Goal: Task Accomplishment & Management: Use online tool/utility

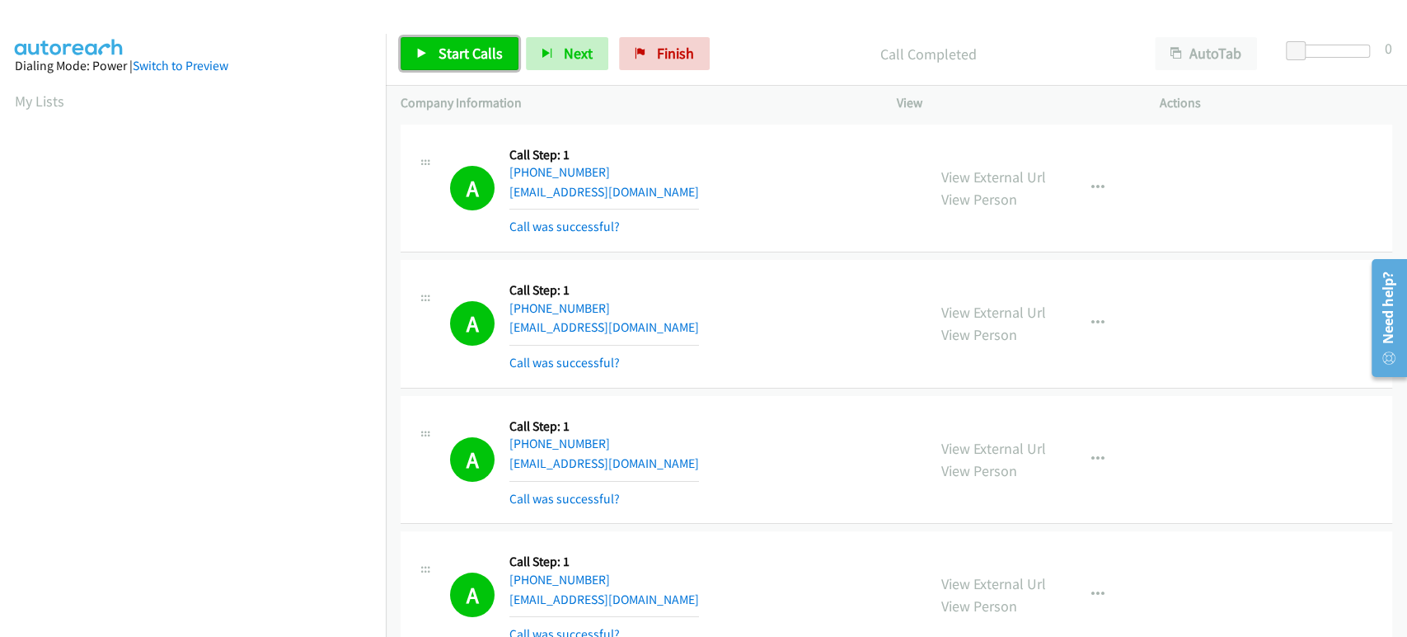
drag, startPoint x: 439, startPoint y: 58, endPoint x: 731, endPoint y: 408, distance: 456.6
click at [439, 58] on span "Start Calls" at bounding box center [471, 53] width 64 height 19
click at [461, 51] on span "Pause" at bounding box center [457, 53] width 37 height 19
click at [480, 55] on span "Start Calls" at bounding box center [471, 53] width 64 height 19
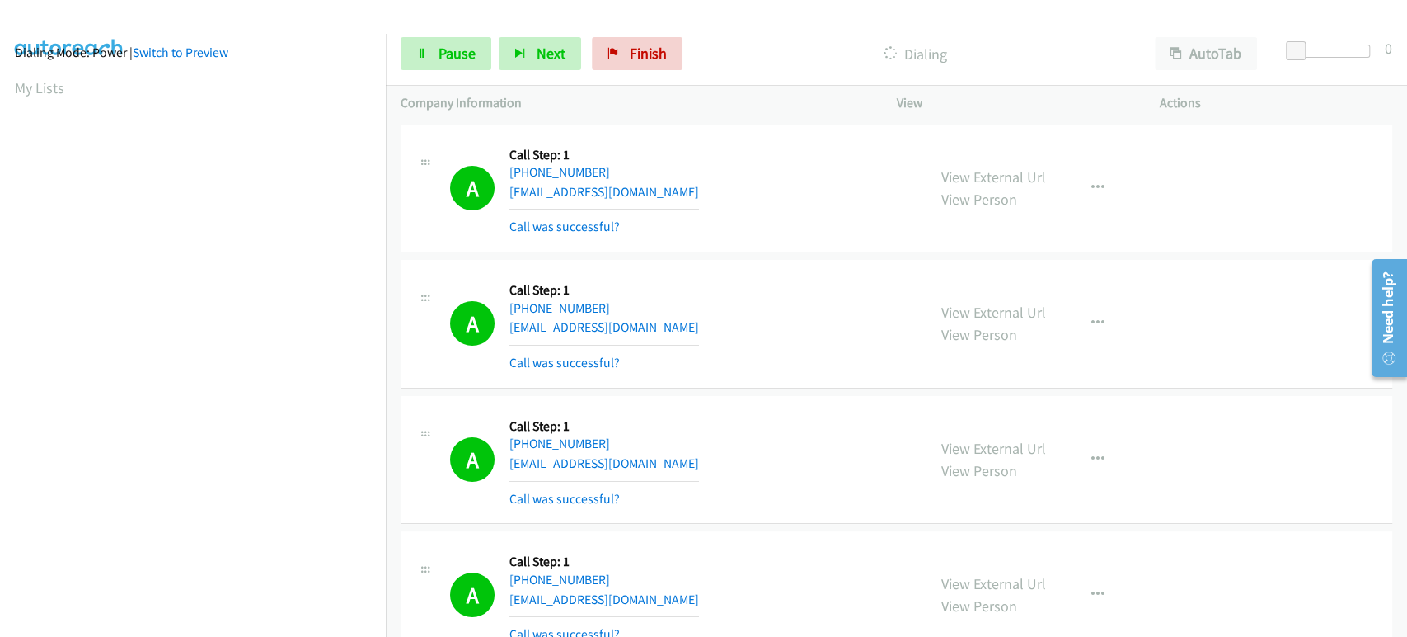
scroll to position [0, 0]
click at [440, 51] on span "Pause" at bounding box center [457, 53] width 37 height 19
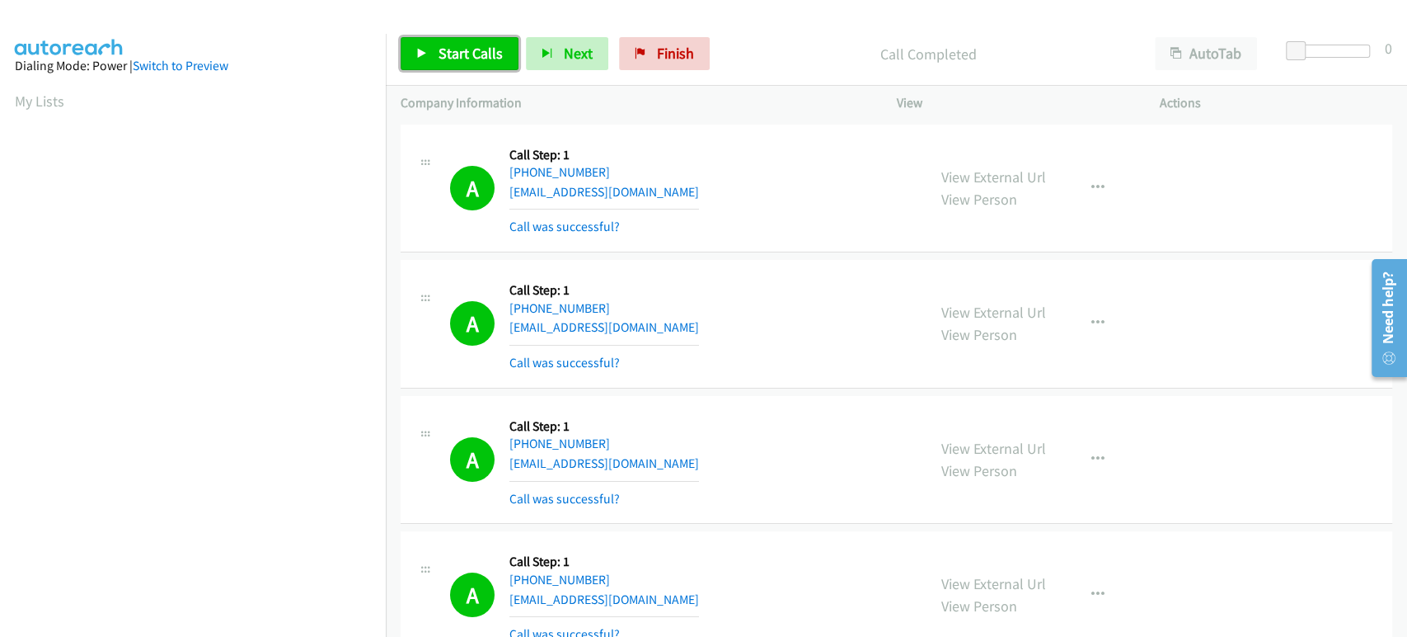
click at [444, 45] on span "Start Calls" at bounding box center [471, 53] width 64 height 19
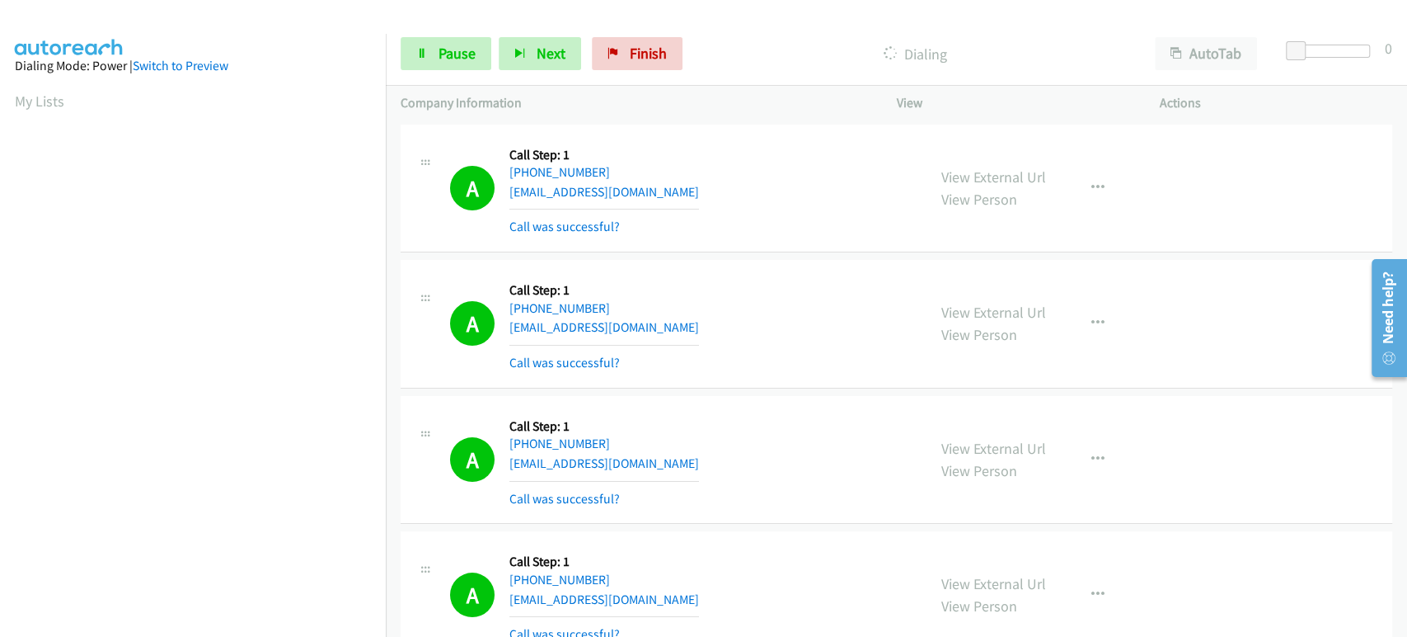
click at [391, 66] on div "Start Calls Pause Next Finish Dialing AutoTab AutoTab 0" at bounding box center [897, 53] width 1022 height 63
click at [442, 56] on span "Pause" at bounding box center [457, 53] width 37 height 19
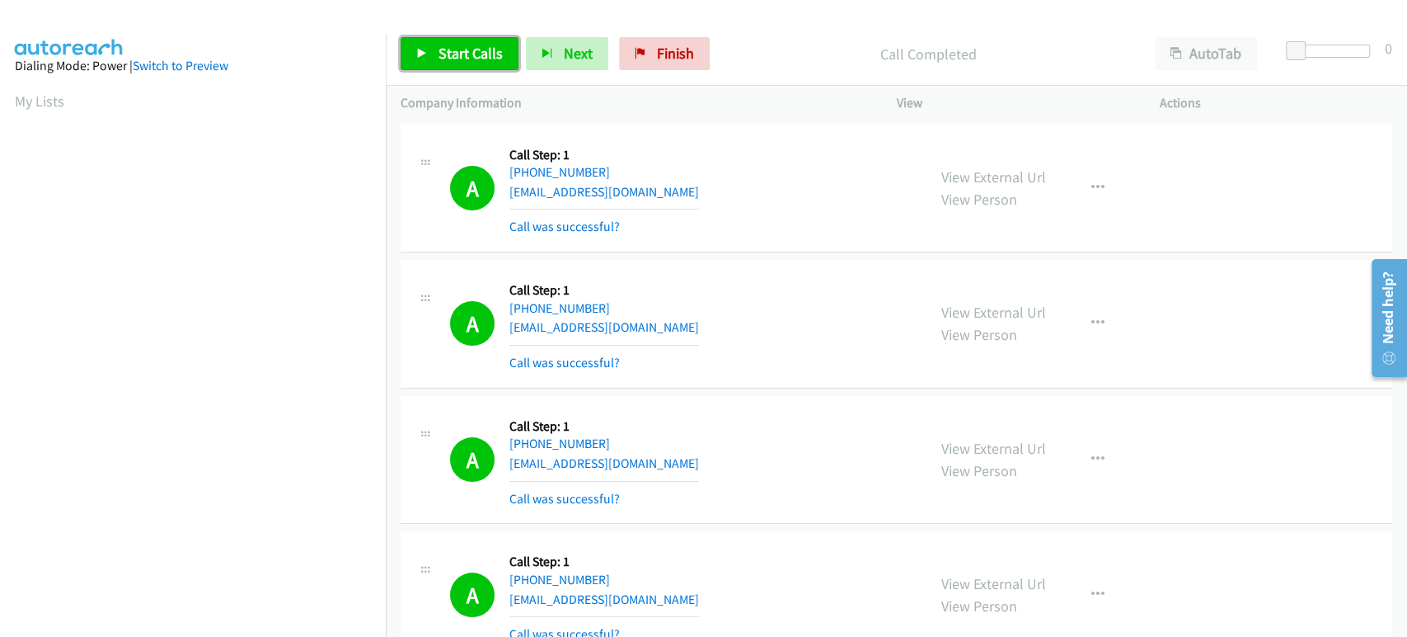
click at [469, 53] on span "Start Calls" at bounding box center [471, 53] width 64 height 19
click at [455, 40] on link "Pause" at bounding box center [446, 53] width 91 height 33
click at [460, 49] on span "Start Calls" at bounding box center [471, 53] width 64 height 19
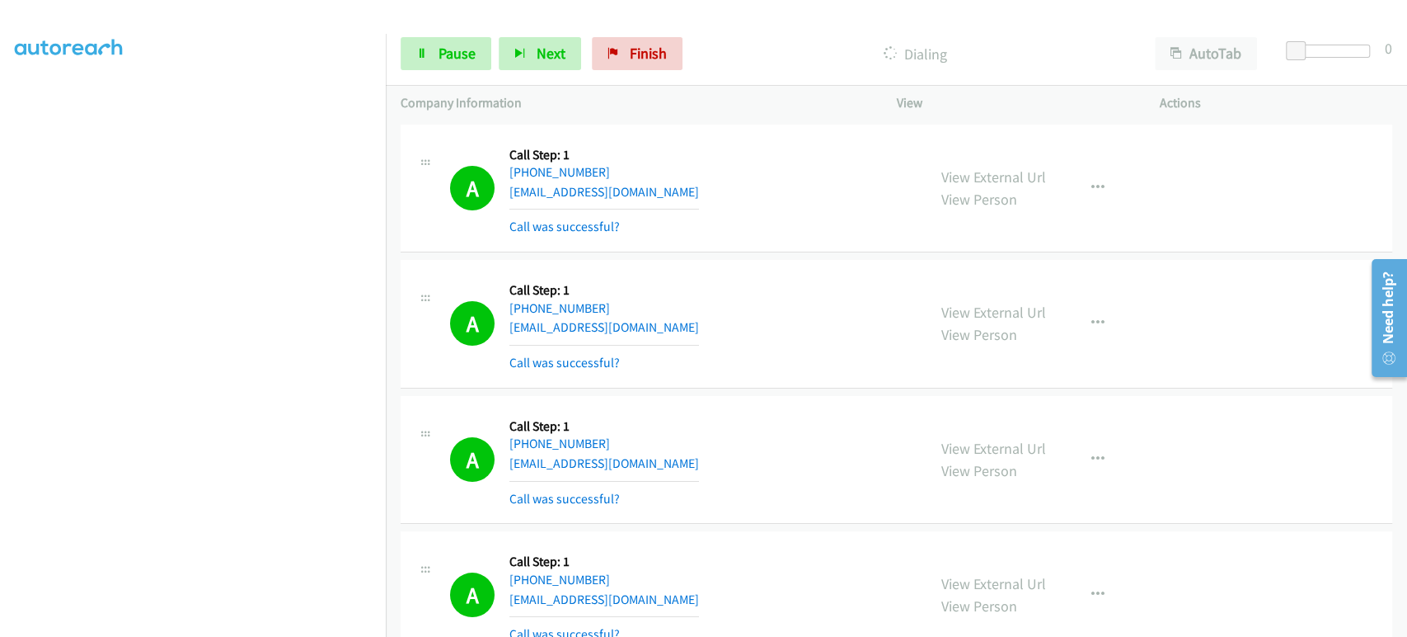
scroll to position [0, 0]
click at [724, 47] on p "Dialing" at bounding box center [915, 54] width 420 height 22
click at [448, 56] on span "Pause" at bounding box center [457, 53] width 37 height 19
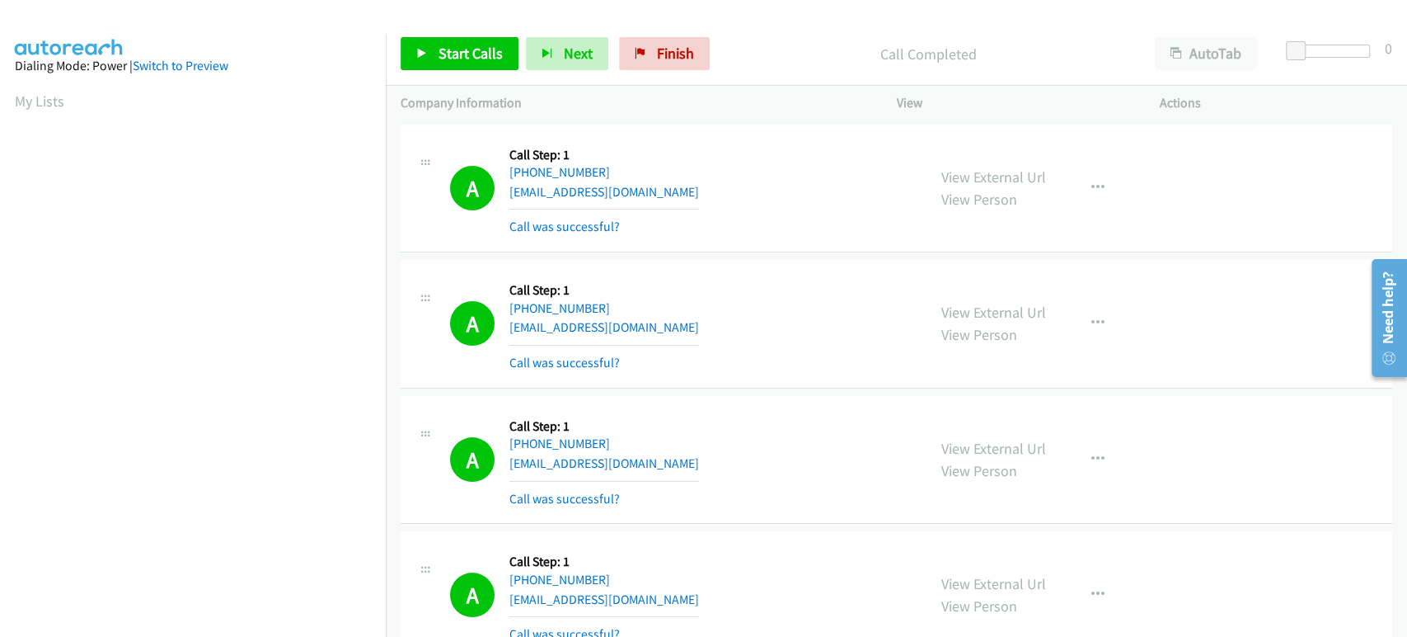
scroll to position [289, 0]
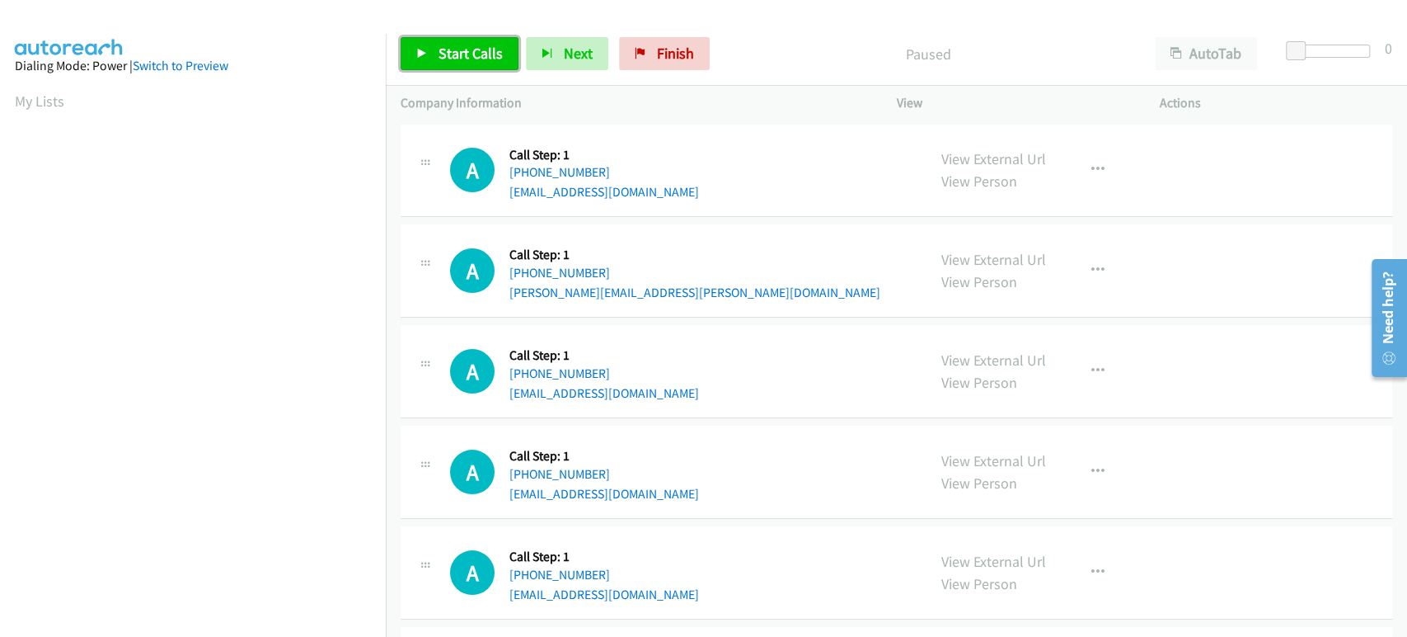
click at [450, 51] on span "Start Calls" at bounding box center [471, 53] width 64 height 19
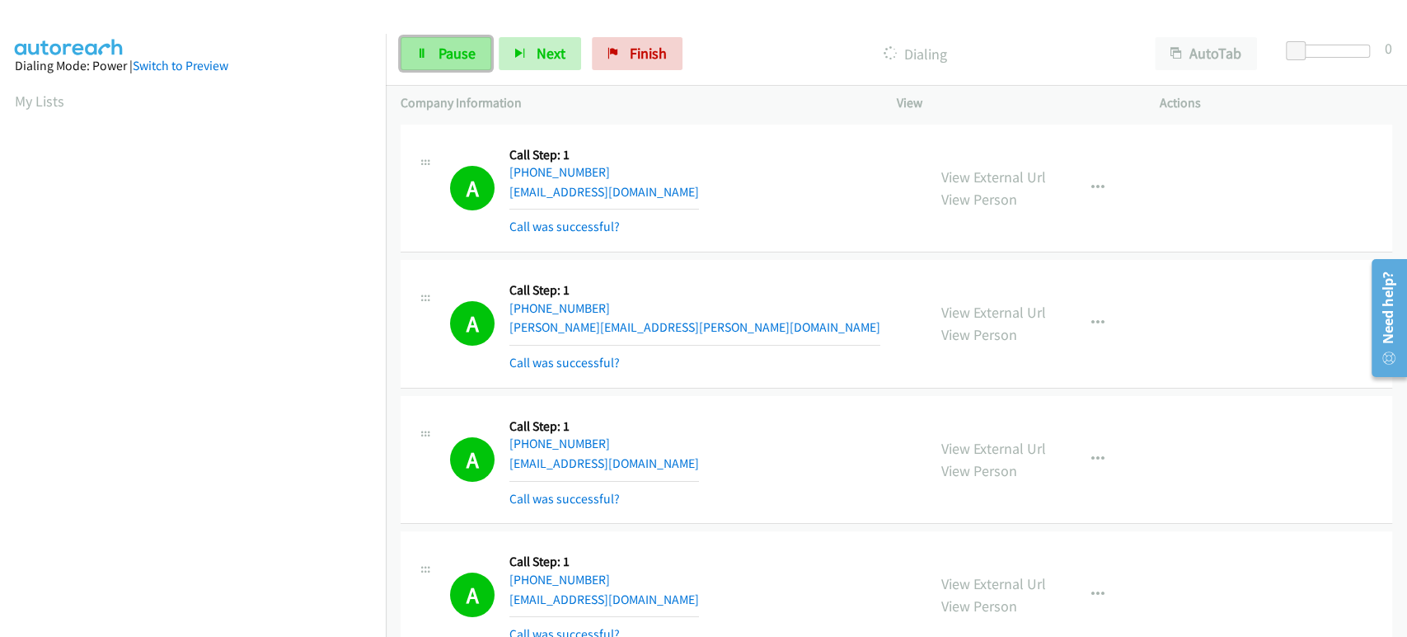
click at [423, 59] on link "Pause" at bounding box center [446, 53] width 91 height 33
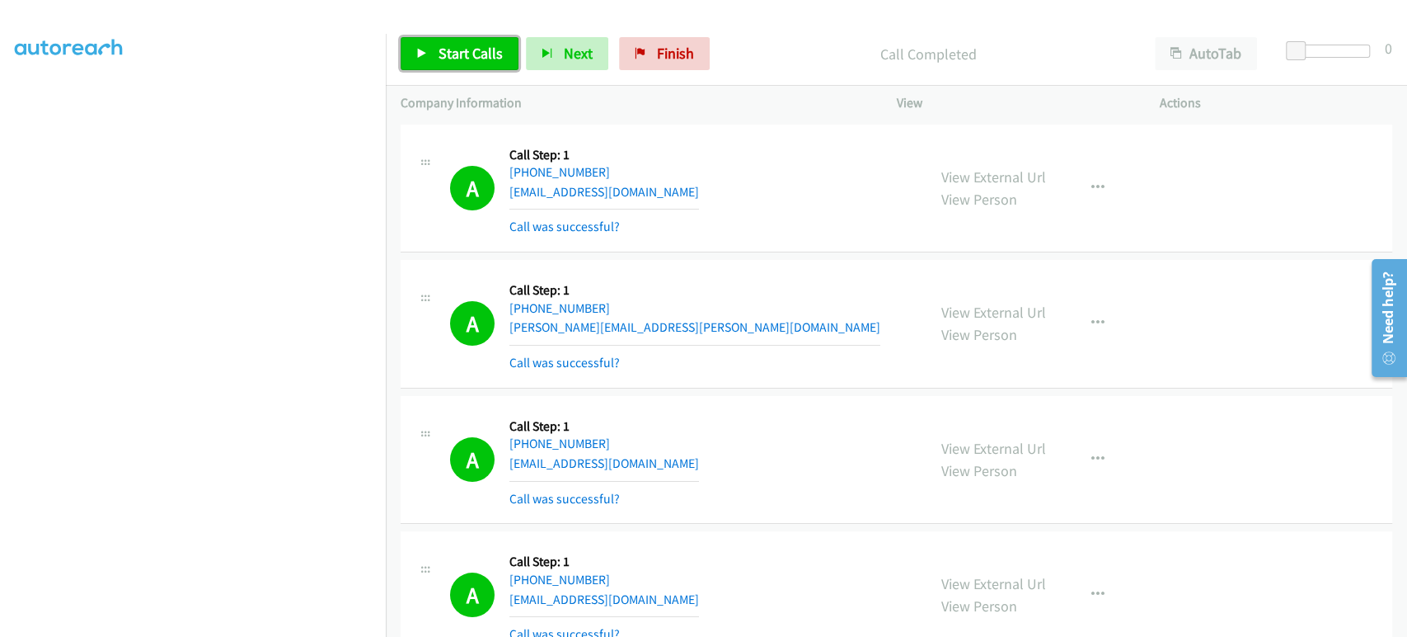
click at [482, 56] on span "Start Calls" at bounding box center [471, 53] width 64 height 19
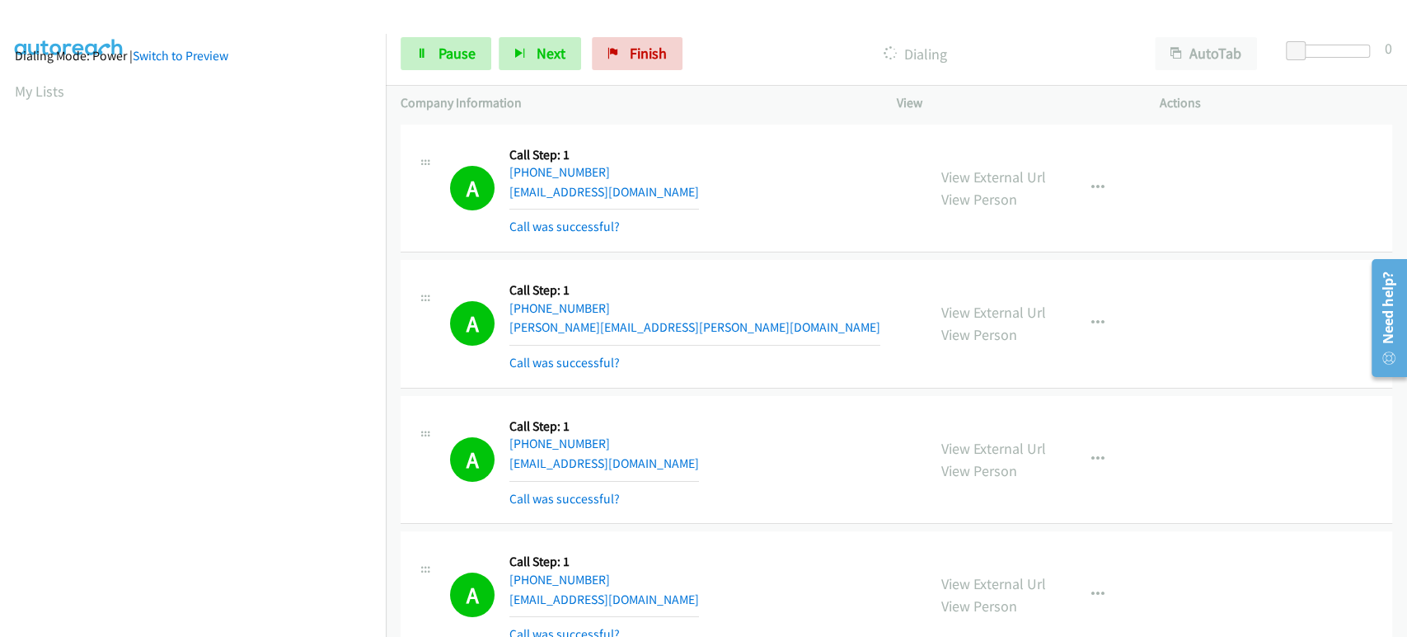
scroll to position [0, 0]
click at [419, 63] on link "Pause" at bounding box center [446, 53] width 91 height 33
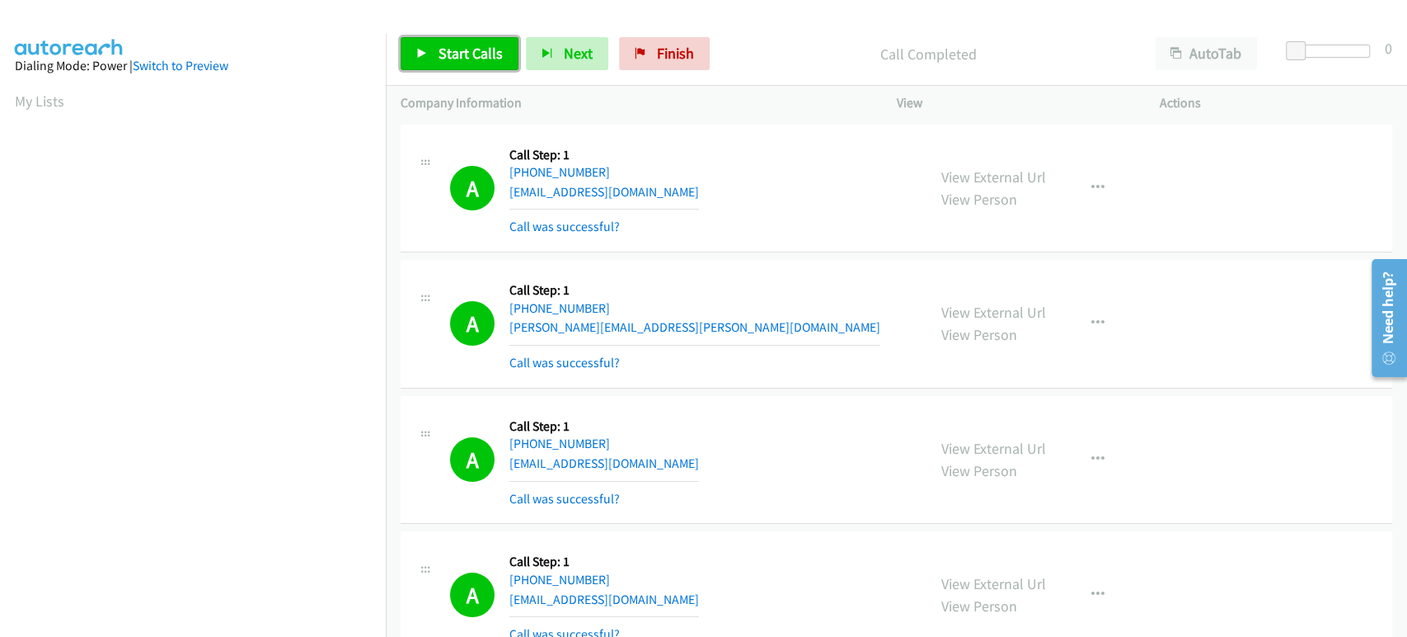
click at [454, 59] on span "Start Calls" at bounding box center [471, 53] width 64 height 19
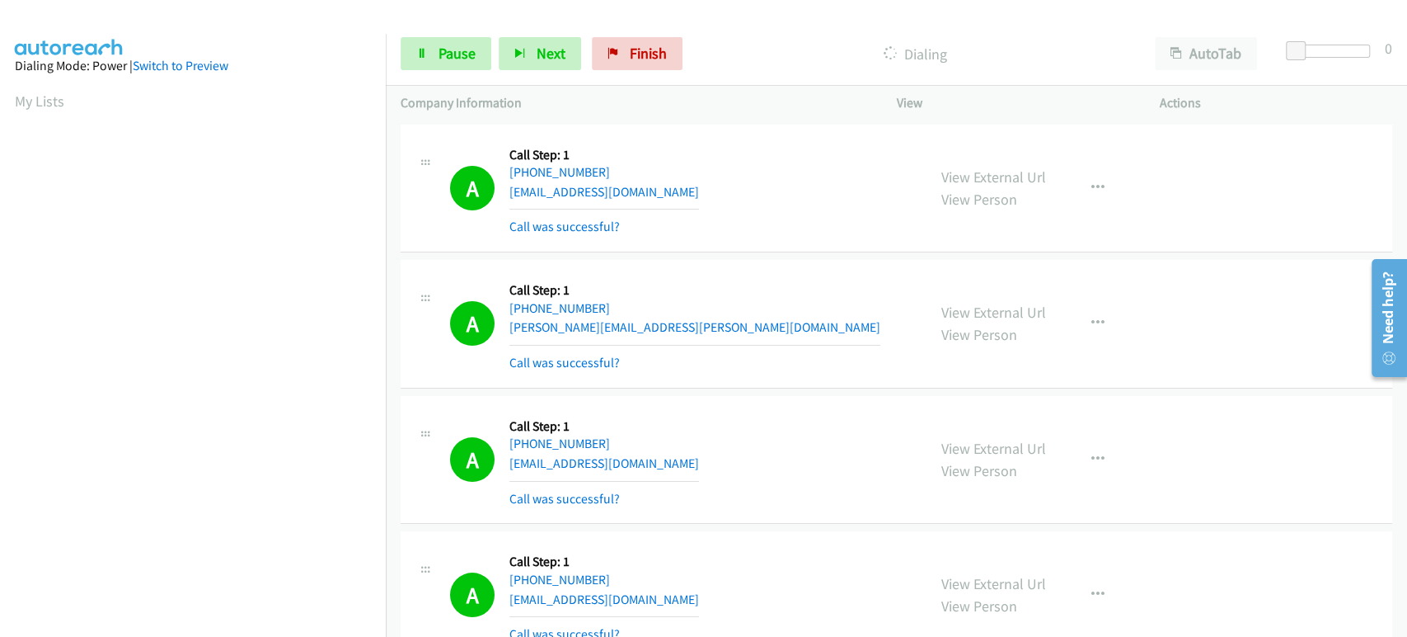
scroll to position [289, 0]
click at [165, 625] on section at bounding box center [193, 245] width 356 height 789
drag, startPoint x: 225, startPoint y: 636, endPoint x: 217, endPoint y: 620, distance: 17.7
click at [200, 78] on html "Start Calls Pause Next Finish Dialing AutoTab AutoTab 0 Company Information Inf…" at bounding box center [703, 39] width 1407 height 78
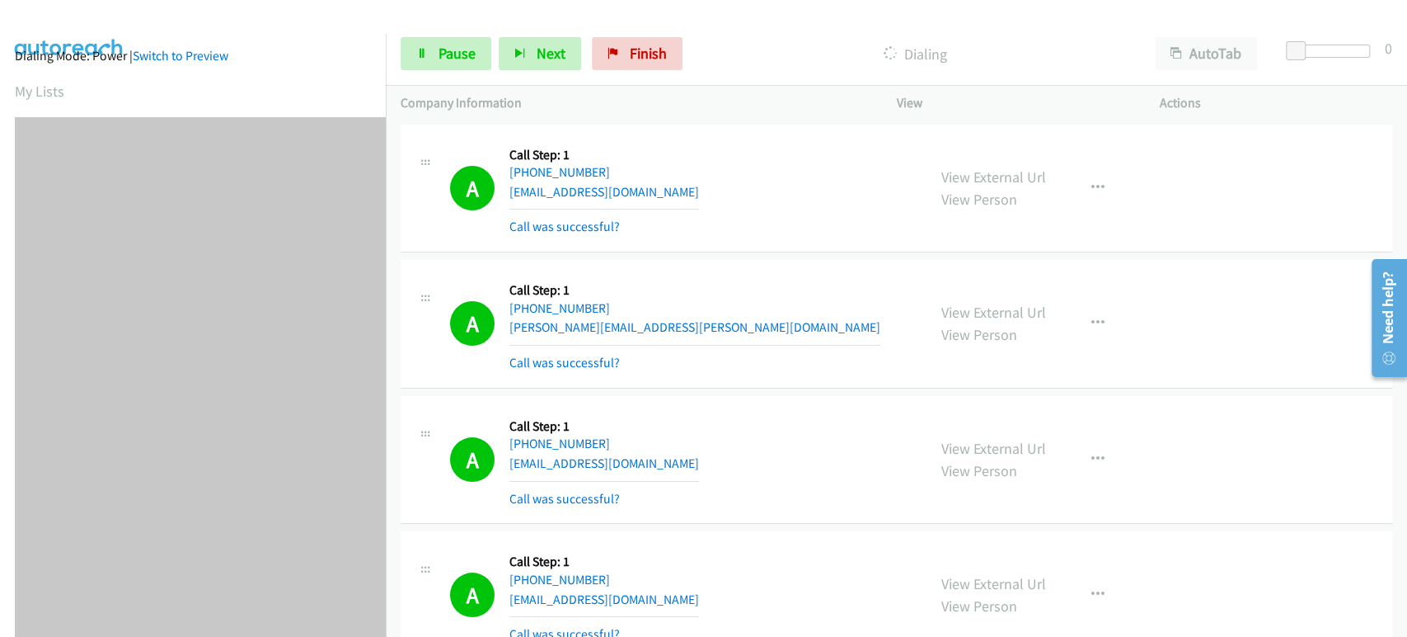
scroll to position [0, 0]
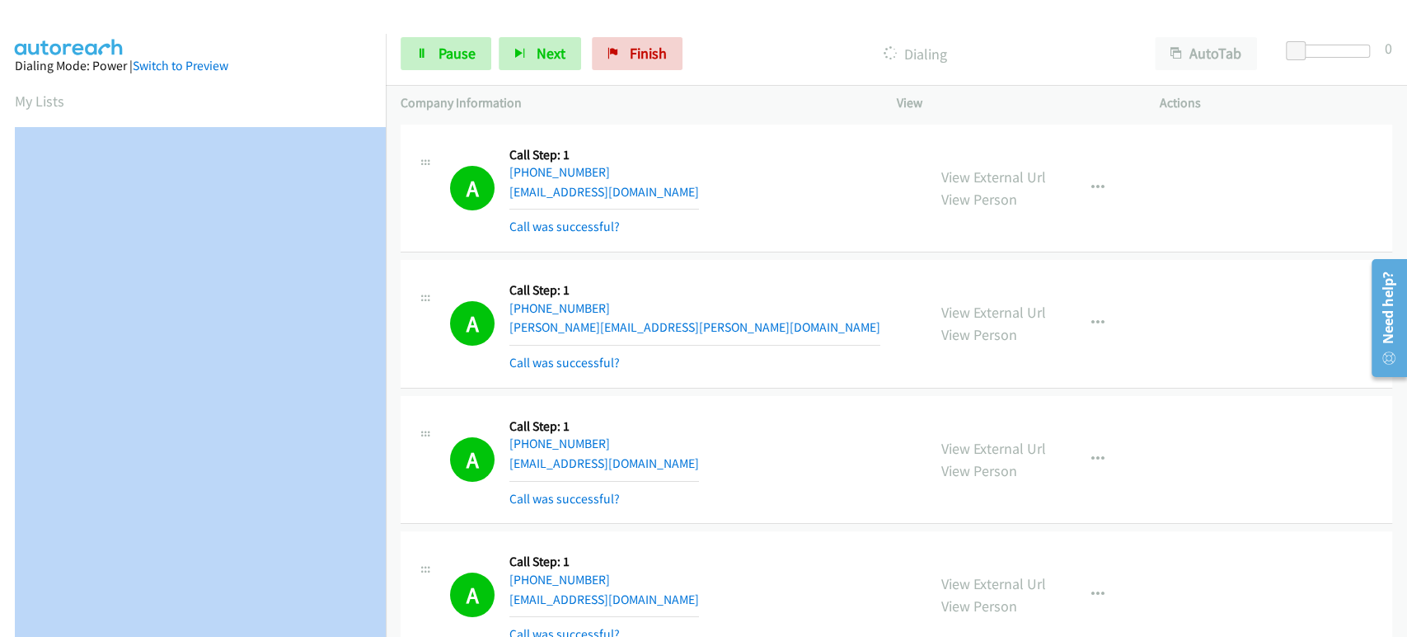
click at [6, 380] on aside "Dialing Mode: Power | Switch to Preview My Lists" at bounding box center [193, 490] width 386 height 913
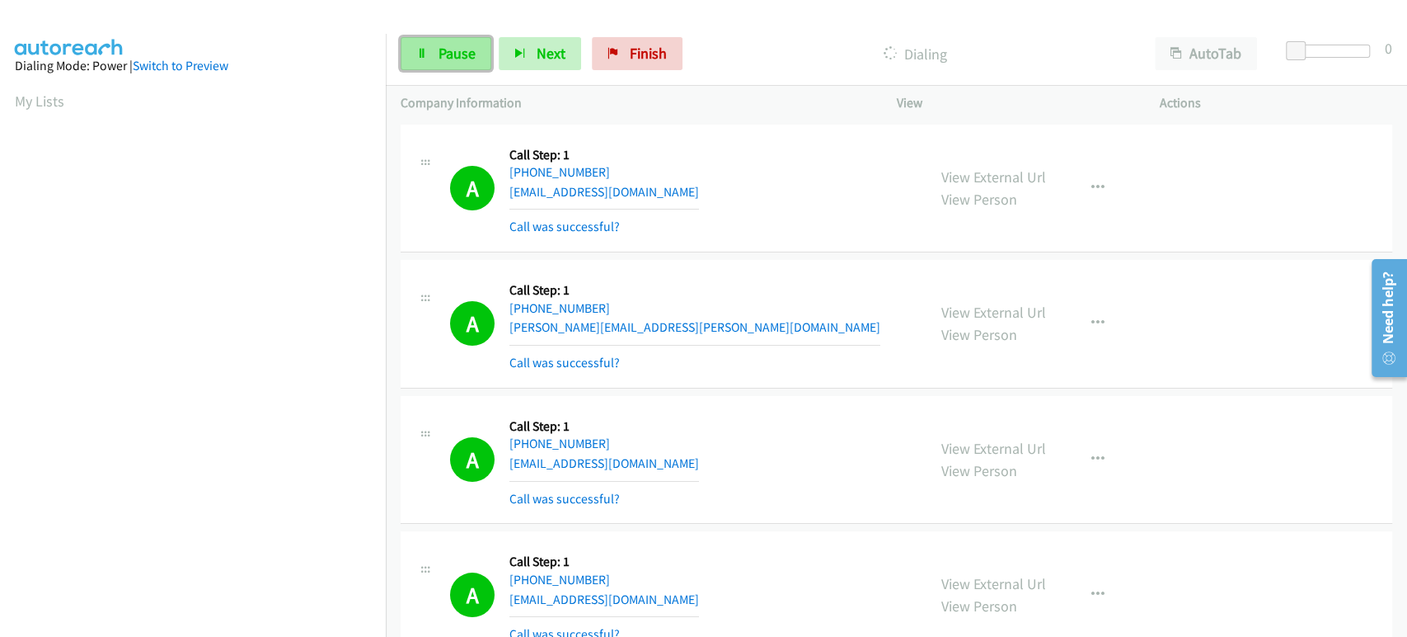
click at [444, 41] on link "Pause" at bounding box center [446, 53] width 91 height 33
click at [436, 57] on link "Start Calls" at bounding box center [460, 53] width 118 height 33
click at [451, 59] on span "Pause" at bounding box center [457, 53] width 37 height 19
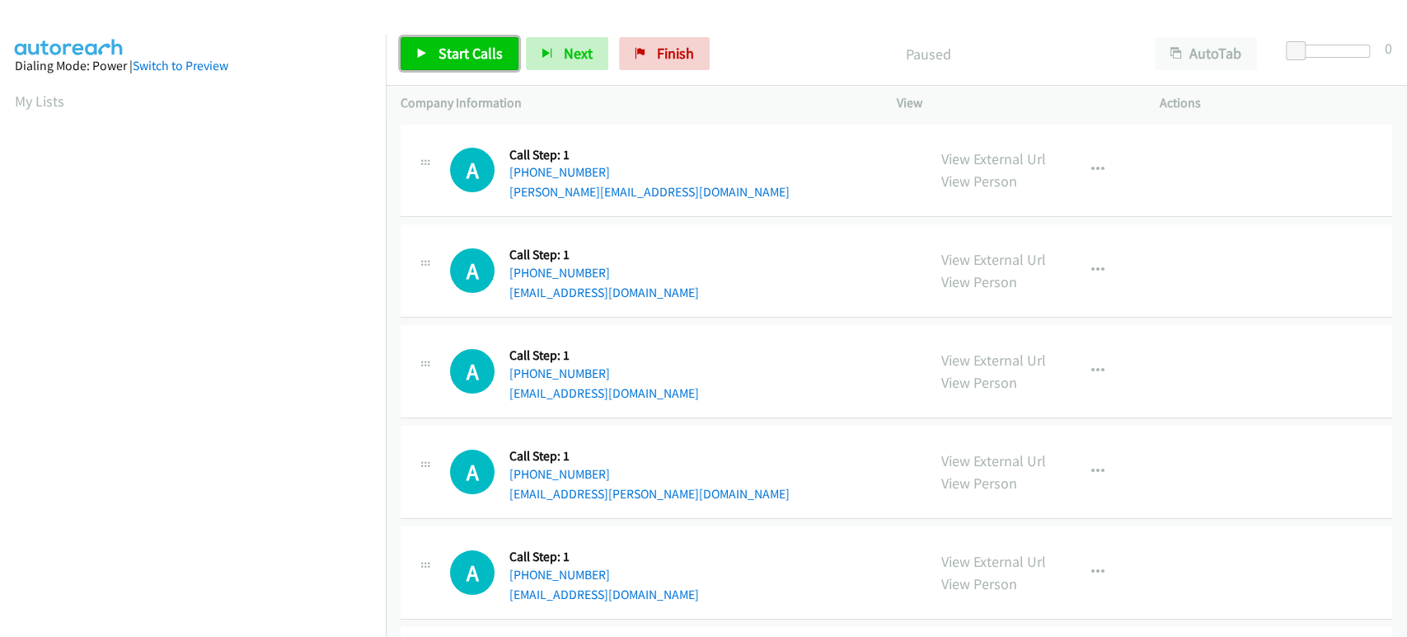
click at [446, 62] on span "Start Calls" at bounding box center [471, 53] width 64 height 19
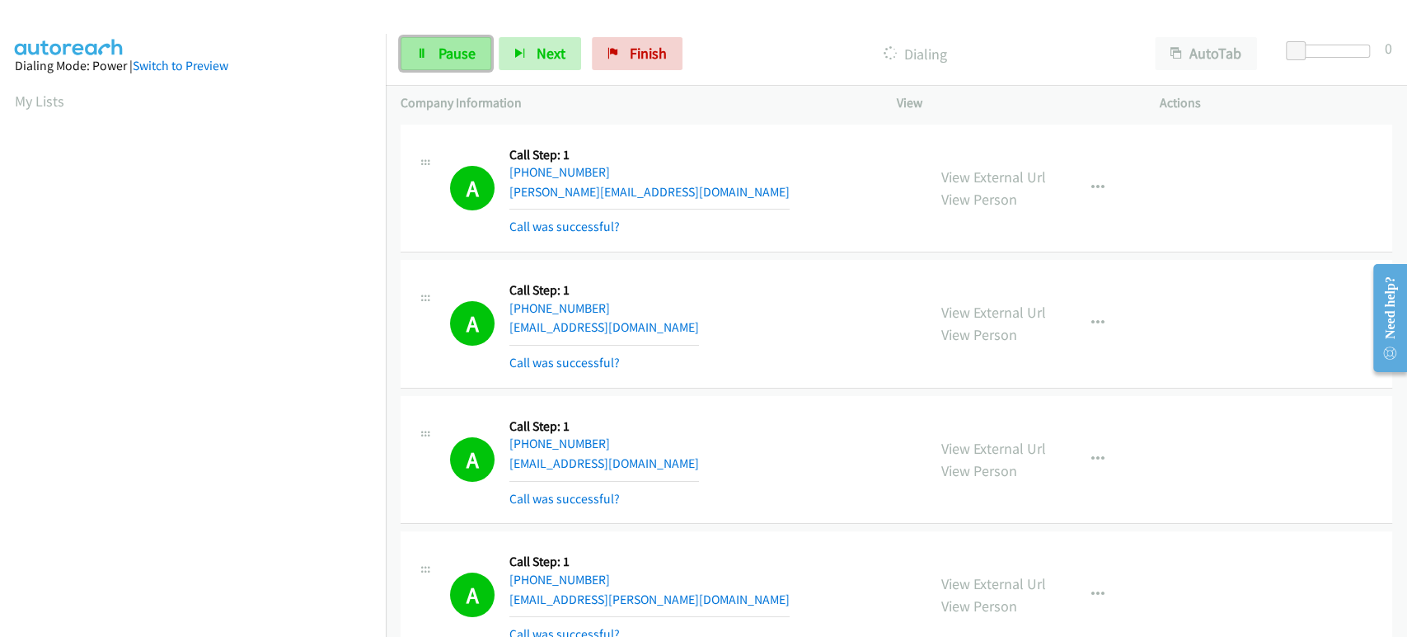
click at [458, 53] on span "Pause" at bounding box center [457, 53] width 37 height 19
click at [432, 57] on link "Start Calls" at bounding box center [460, 53] width 118 height 33
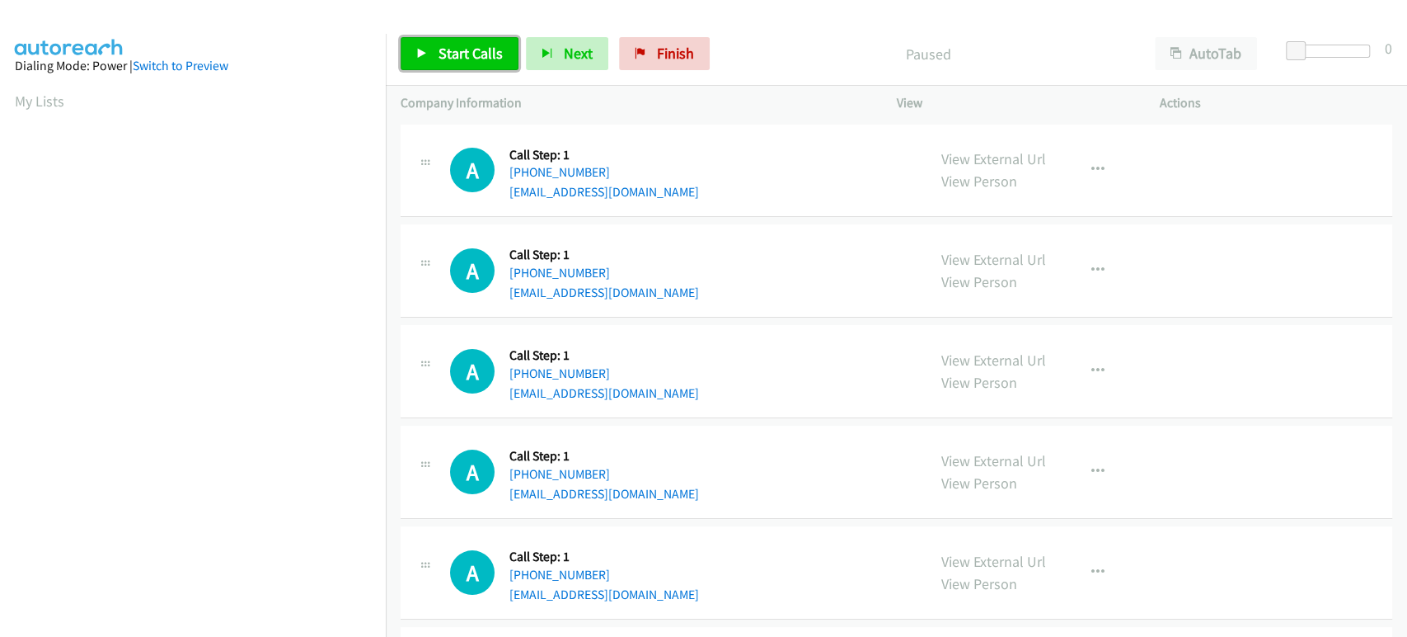
click at [444, 45] on span "Start Calls" at bounding box center [471, 53] width 64 height 19
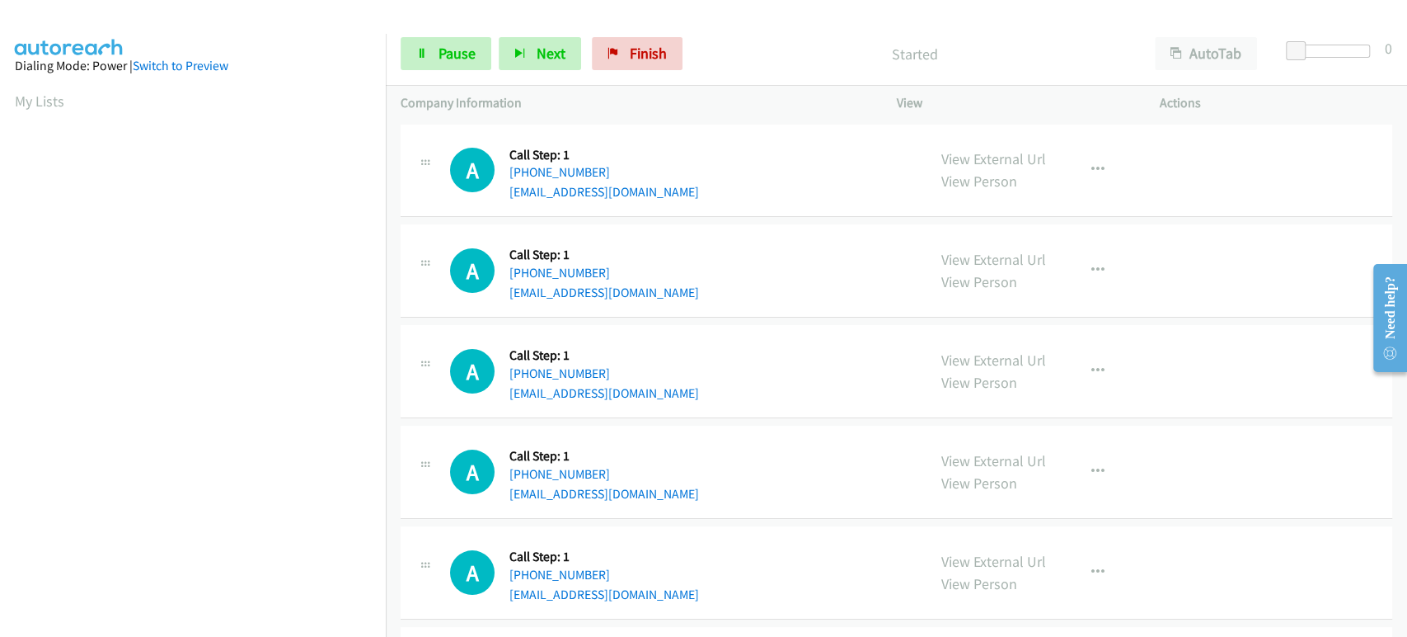
click at [331, 95] on section "My Lists" at bounding box center [193, 101] width 356 height 22
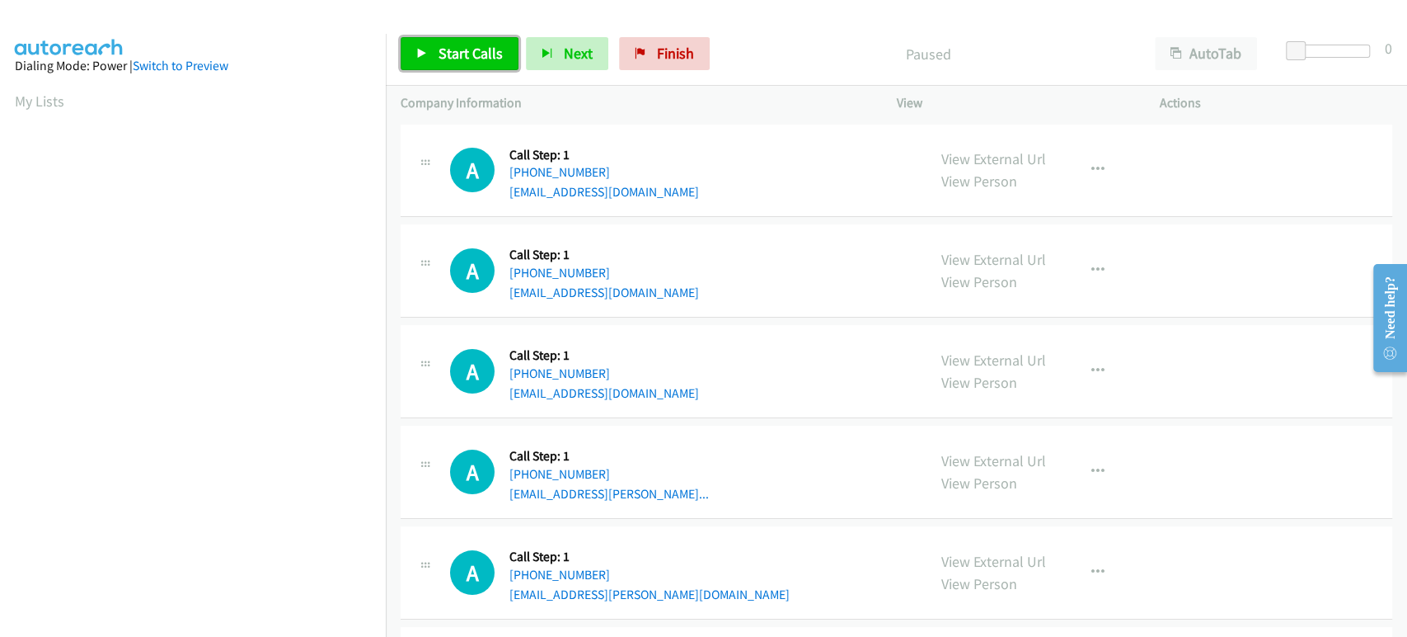
click at [462, 45] on span "Start Calls" at bounding box center [471, 53] width 64 height 19
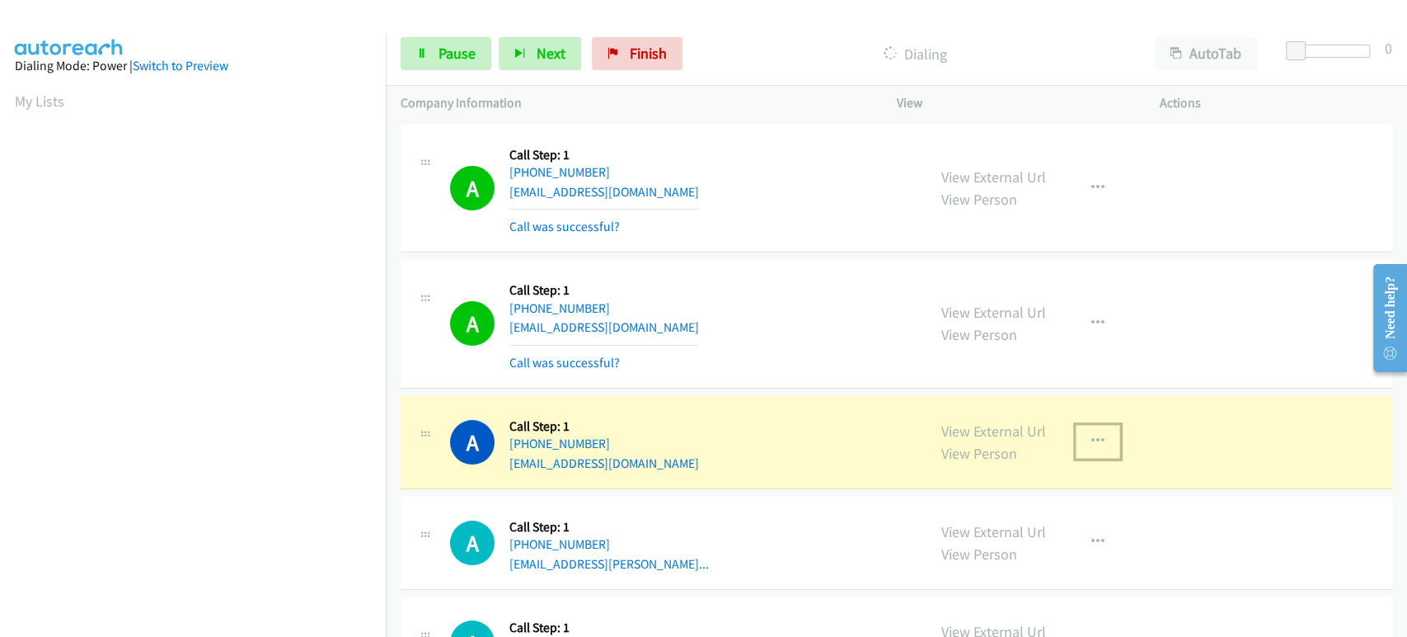
click at [1092, 435] on icon "button" at bounding box center [1098, 441] width 13 height 13
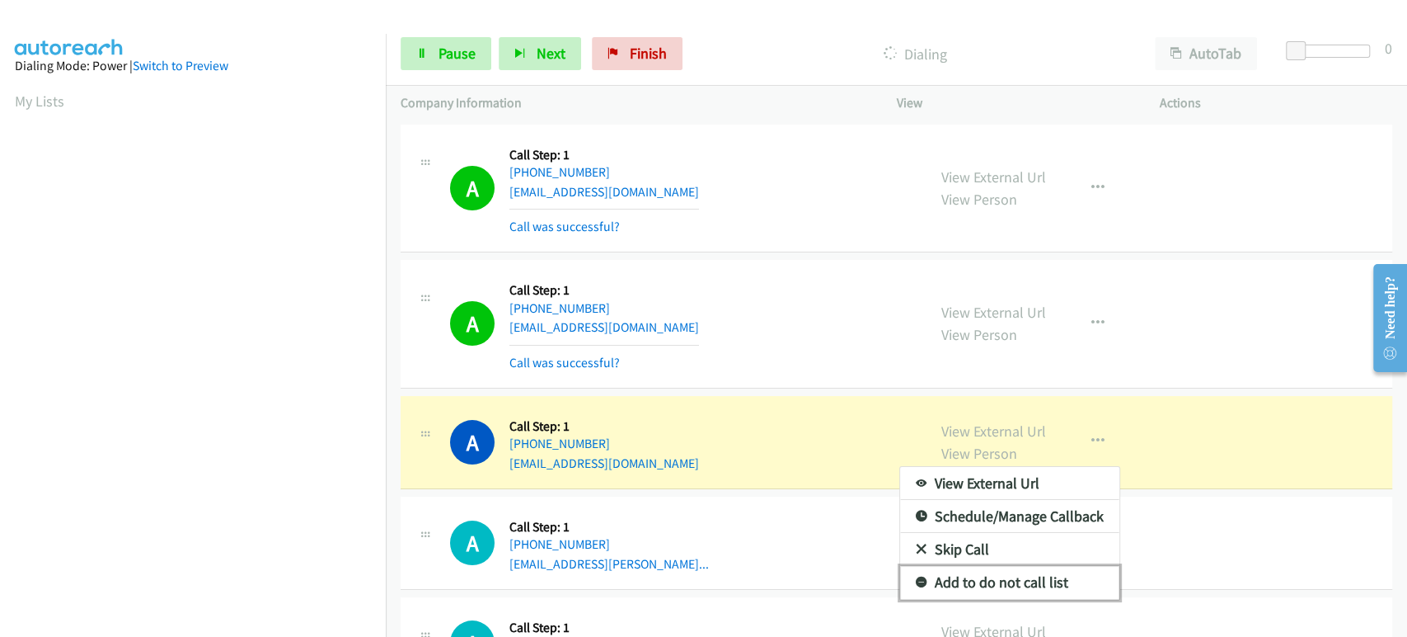
click at [1001, 580] on link "Add to do not call list" at bounding box center [1009, 582] width 219 height 33
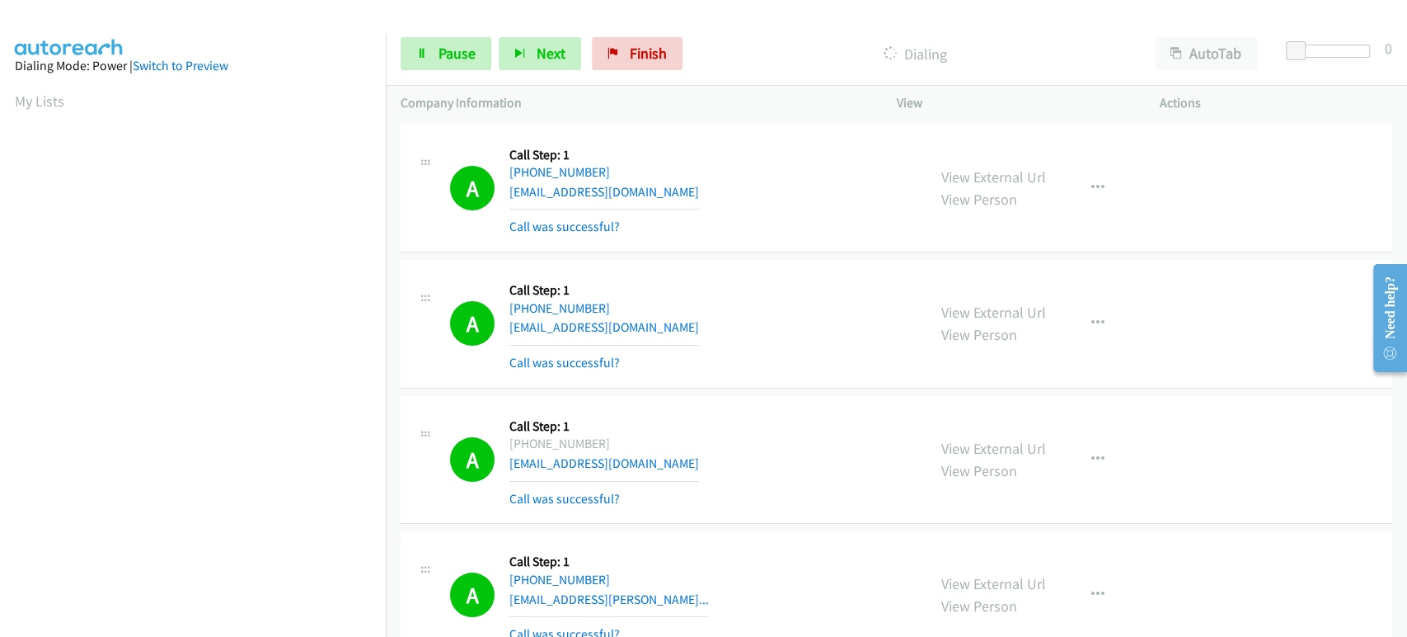
scroll to position [289, 0]
click at [416, 42] on link "Pause" at bounding box center [446, 53] width 91 height 33
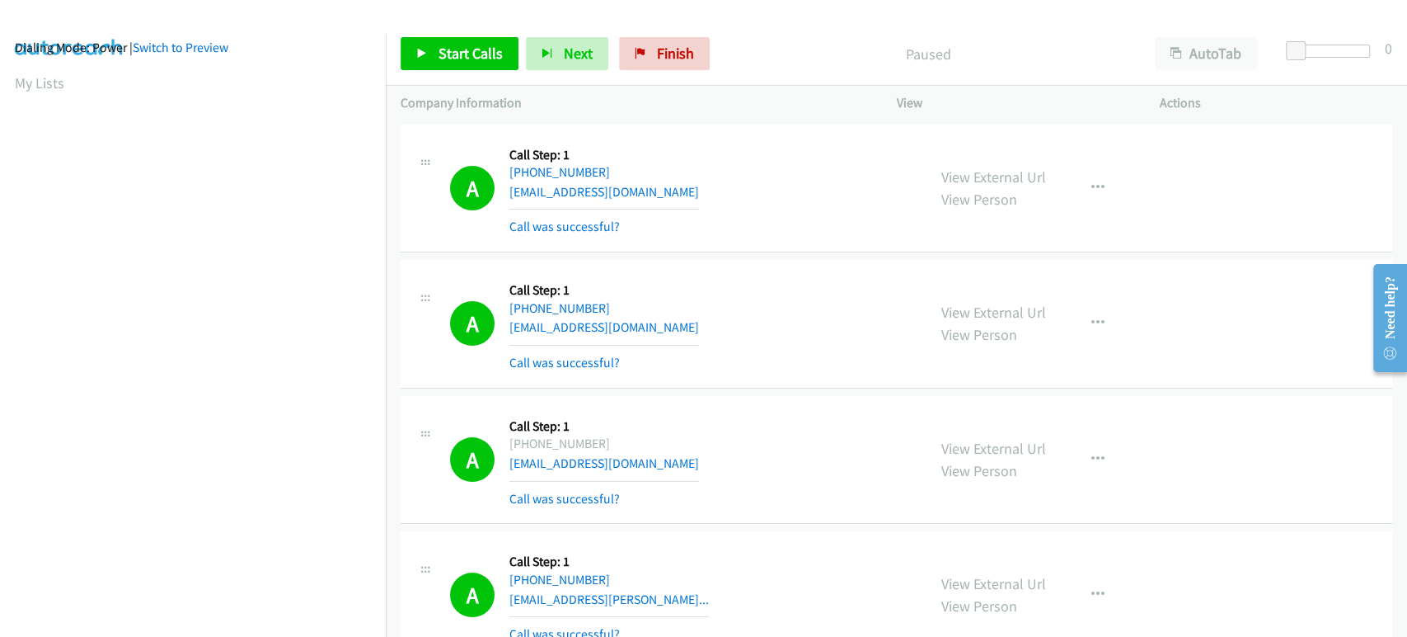
scroll to position [0, 0]
click at [463, 78] on div "Start Calls Pause Next Finish Call Completed AutoTab AutoTab 0" at bounding box center [897, 53] width 1022 height 63
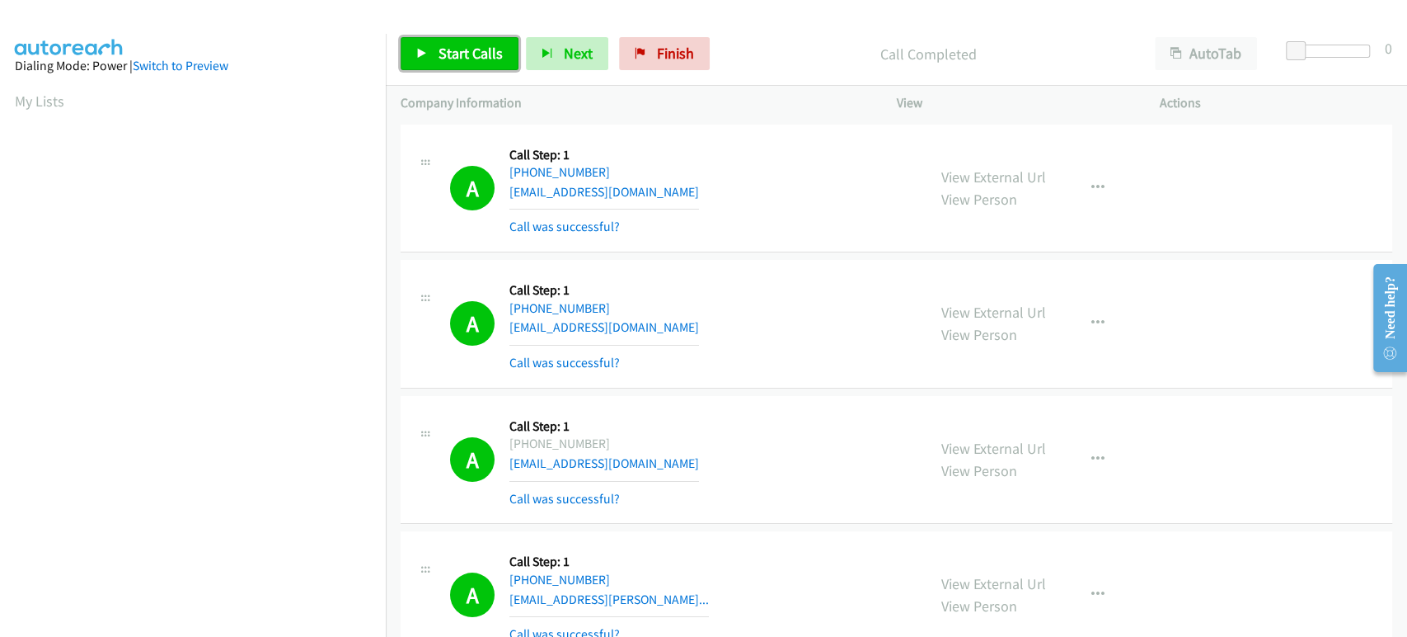
click at [458, 58] on span "Start Calls" at bounding box center [471, 53] width 64 height 19
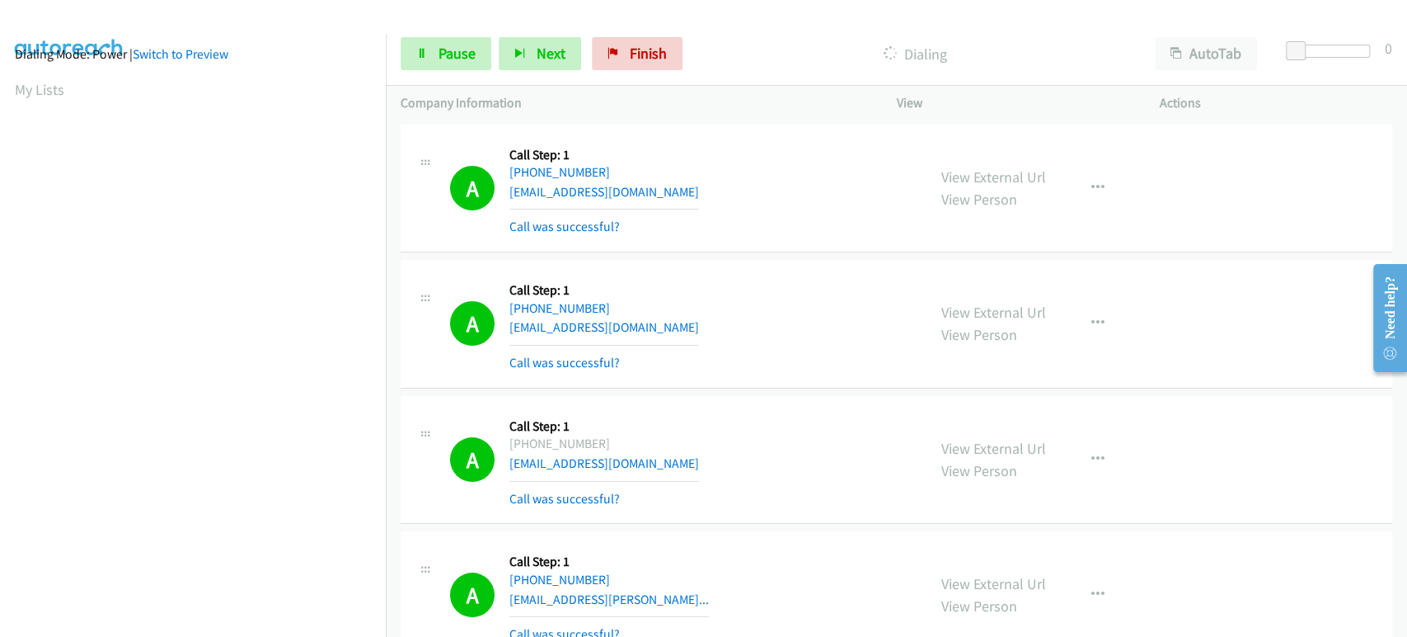
scroll to position [10, 0]
click at [452, 66] on link "Pause" at bounding box center [446, 53] width 91 height 33
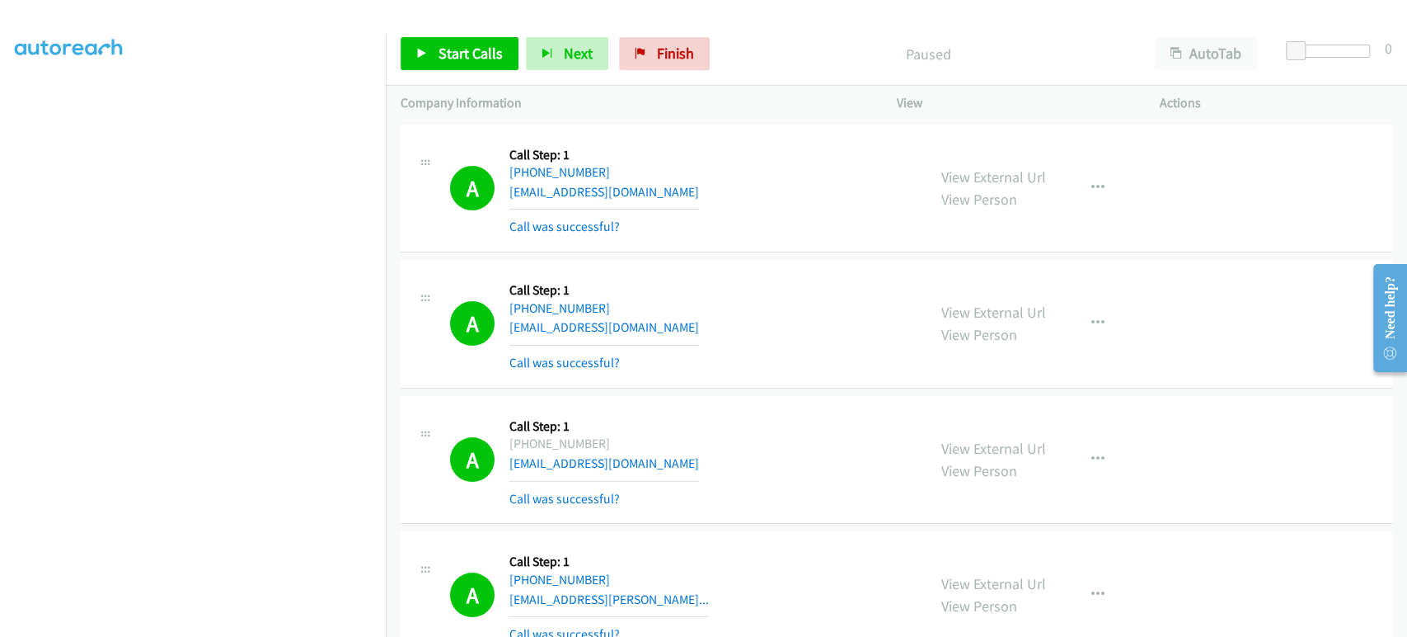
scroll to position [289, 0]
click at [419, 61] on link "Start Calls" at bounding box center [460, 53] width 118 height 33
click at [189, 621] on section at bounding box center [193, 245] width 356 height 789
click at [229, 621] on section at bounding box center [193, 245] width 356 height 789
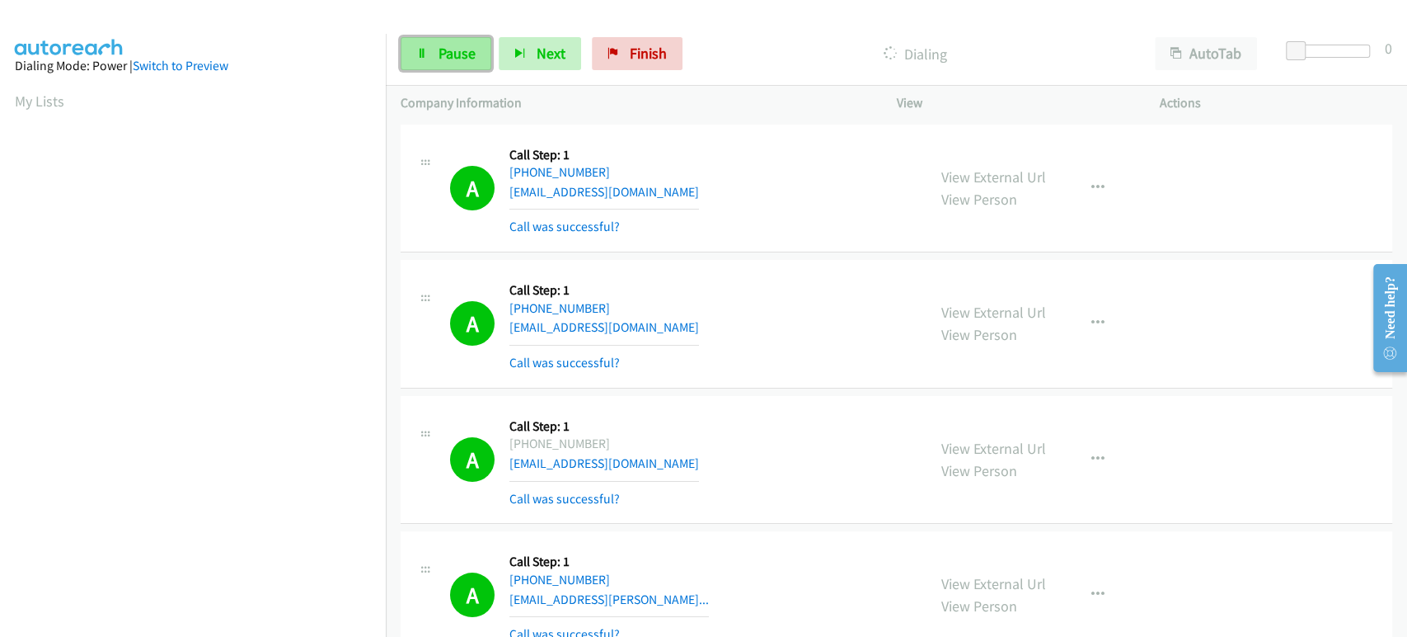
click at [454, 54] on span "Pause" at bounding box center [457, 53] width 37 height 19
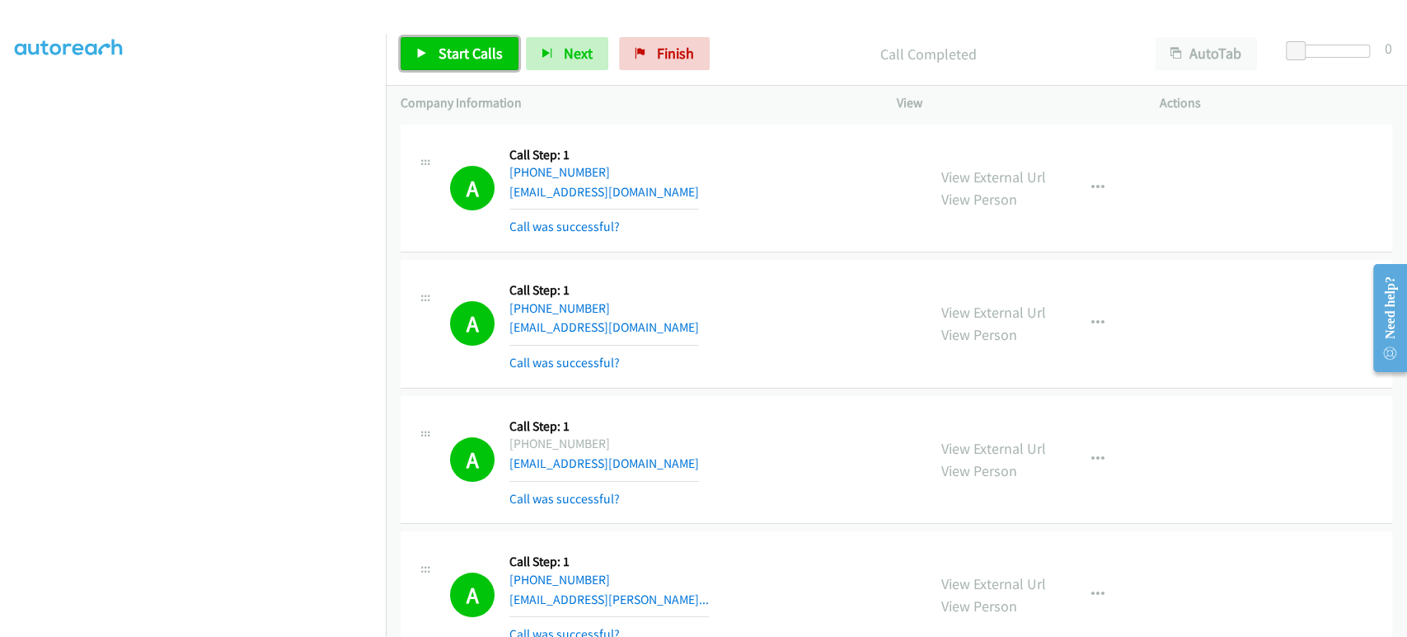
click at [482, 51] on span "Start Calls" at bounding box center [471, 53] width 64 height 19
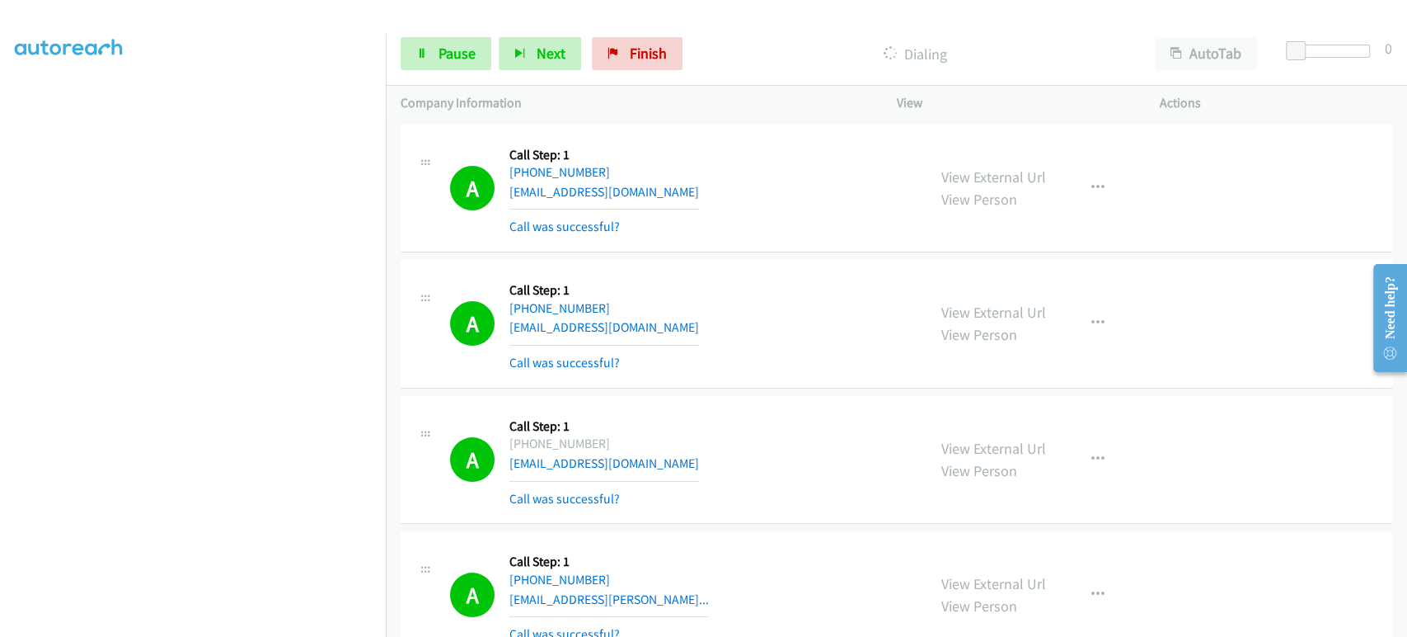
scroll to position [0, 0]
click at [452, 58] on span "Pause" at bounding box center [457, 53] width 37 height 19
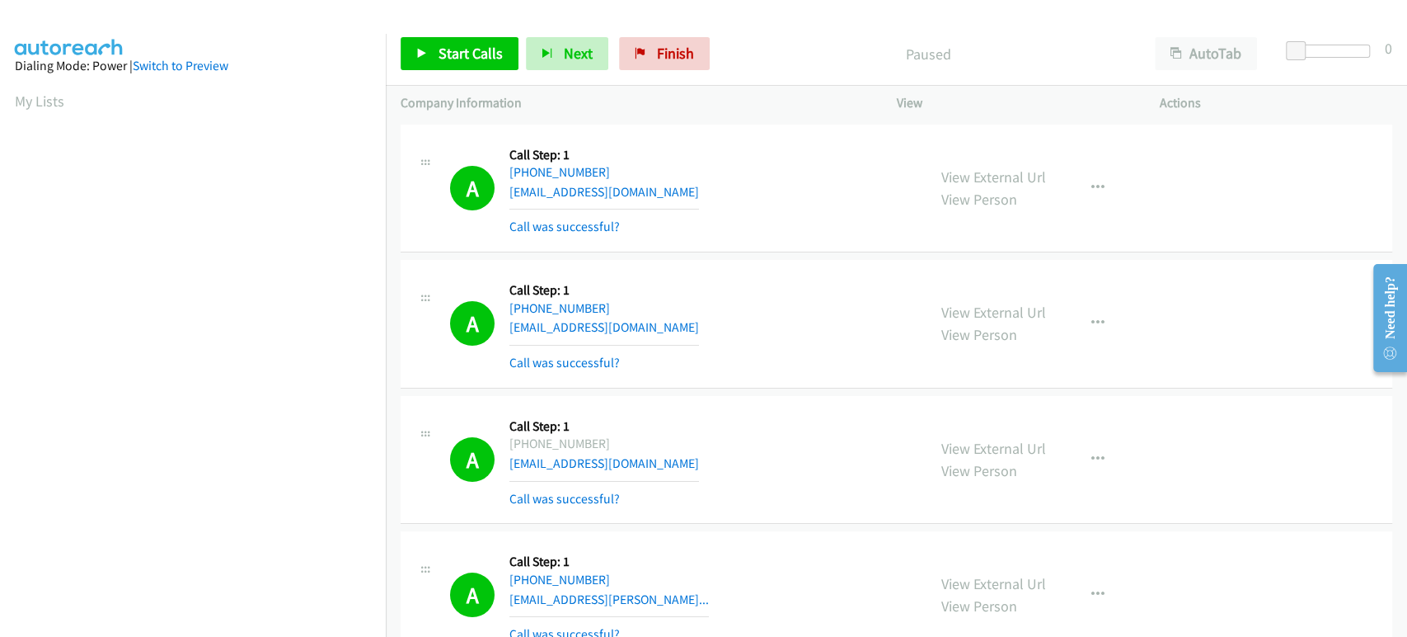
scroll to position [289, 0]
click at [476, 51] on span "Start Calls" at bounding box center [471, 53] width 64 height 19
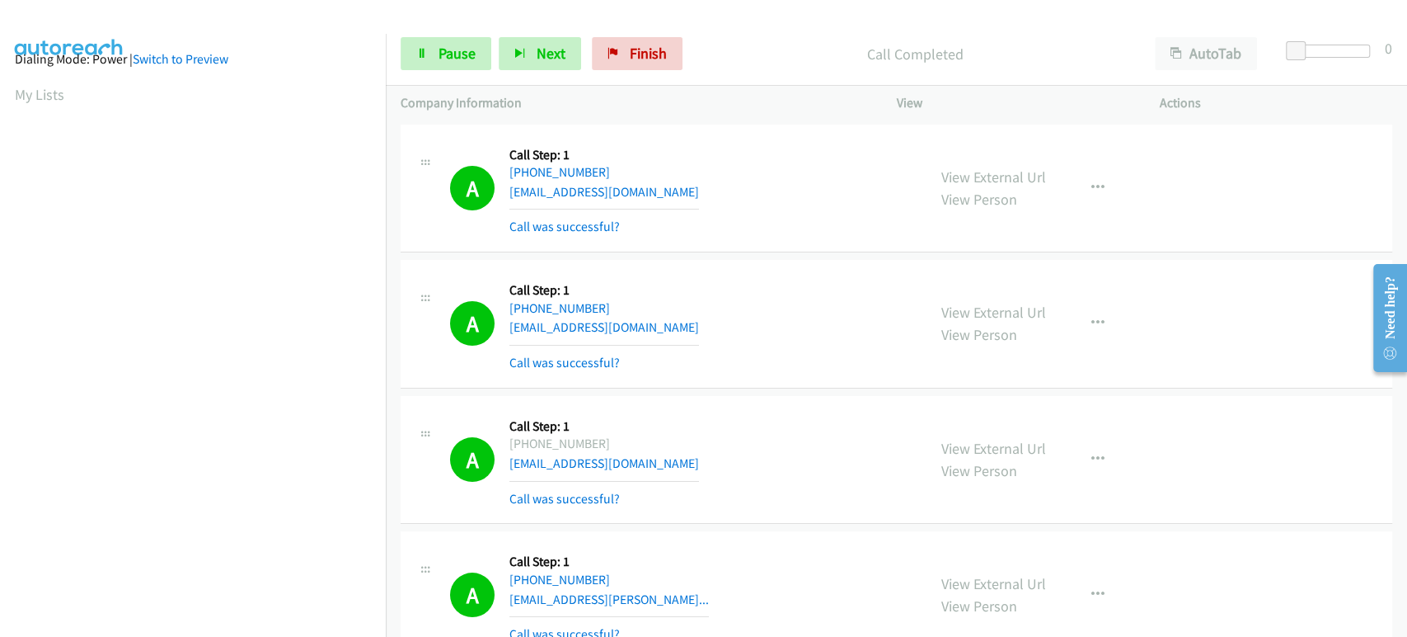
scroll to position [0, 0]
drag, startPoint x: 460, startPoint y: 58, endPoint x: 320, endPoint y: 5, distance: 149.8
click at [460, 58] on span "Pause" at bounding box center [457, 53] width 37 height 19
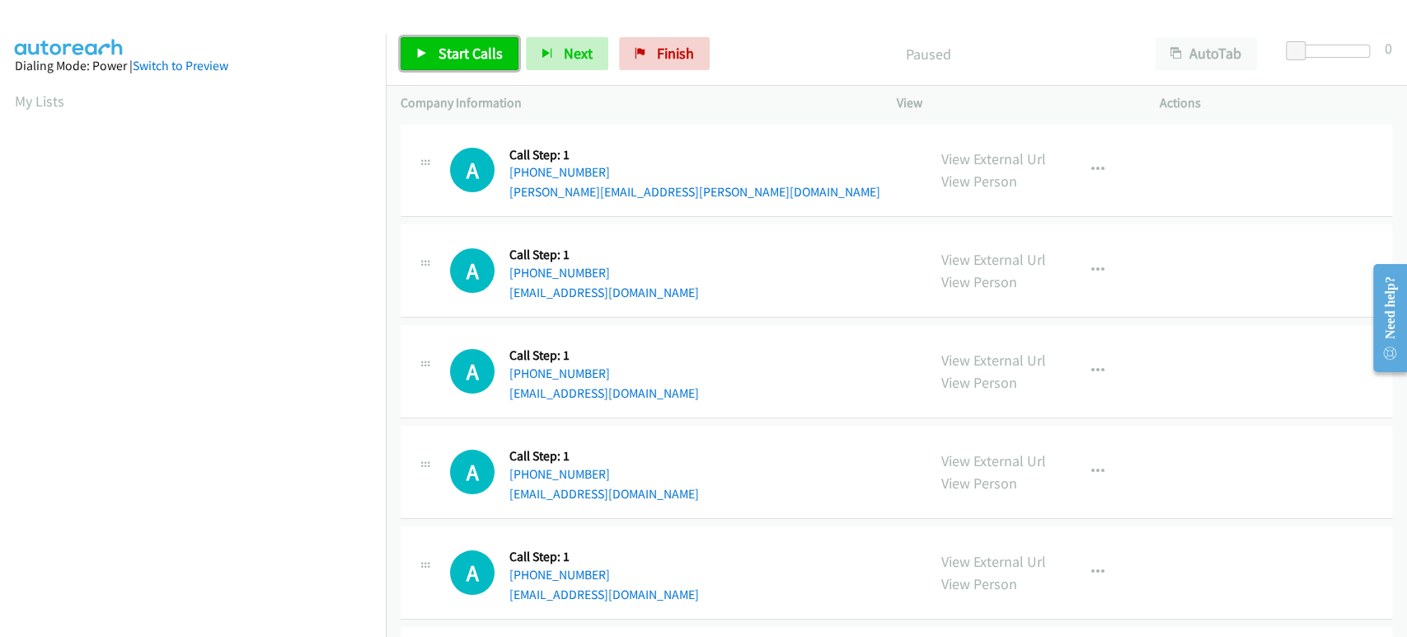
click at [474, 42] on link "Start Calls" at bounding box center [460, 53] width 118 height 33
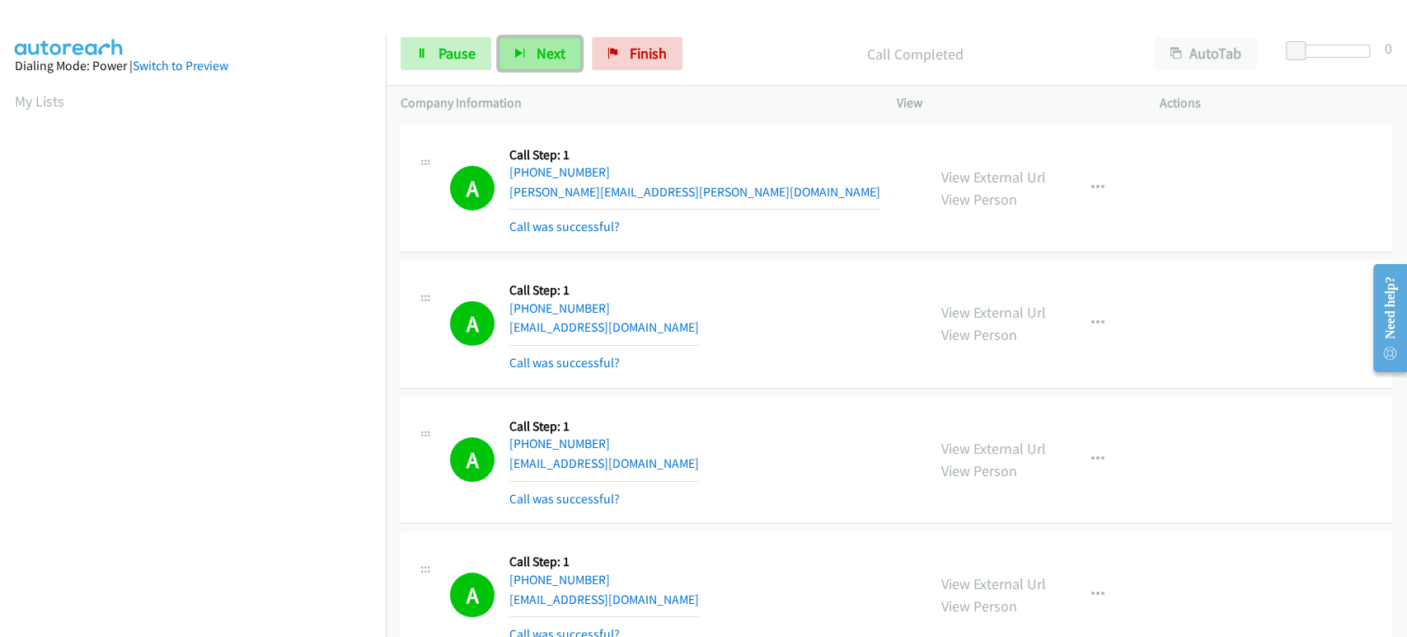
click at [549, 65] on button "Next" at bounding box center [540, 53] width 82 height 33
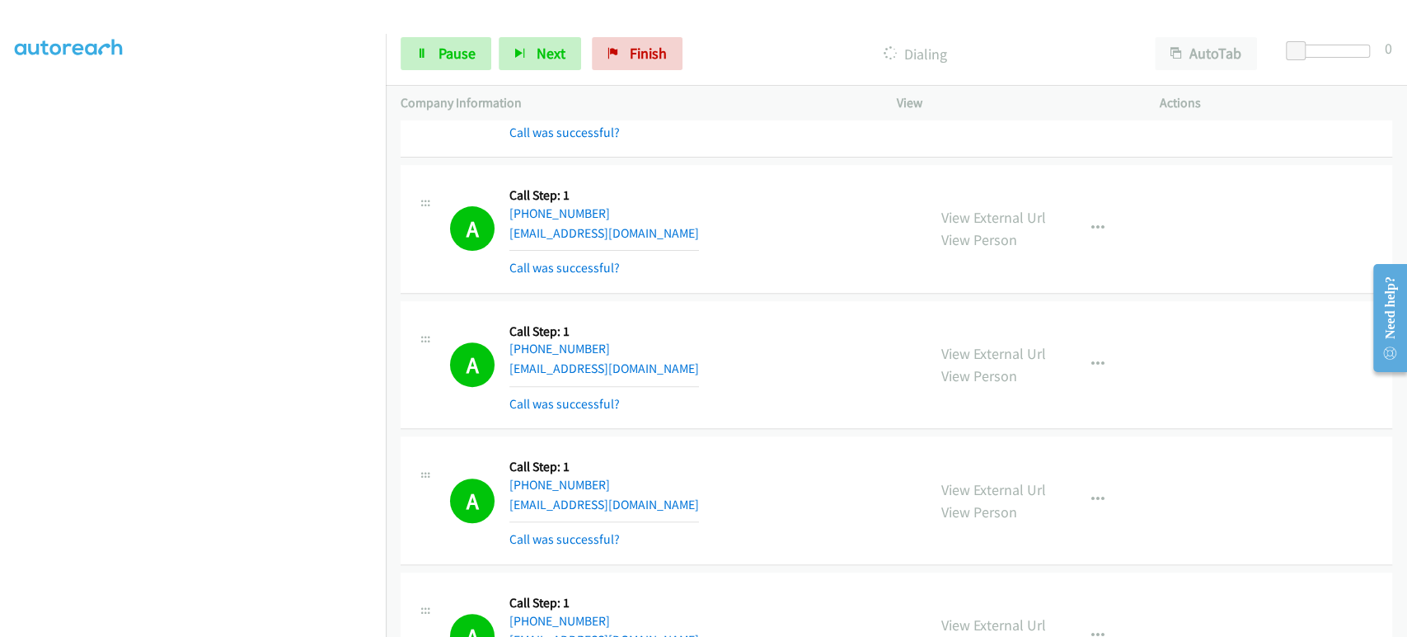
scroll to position [289, 0]
click at [425, 49] on icon at bounding box center [422, 55] width 12 height 12
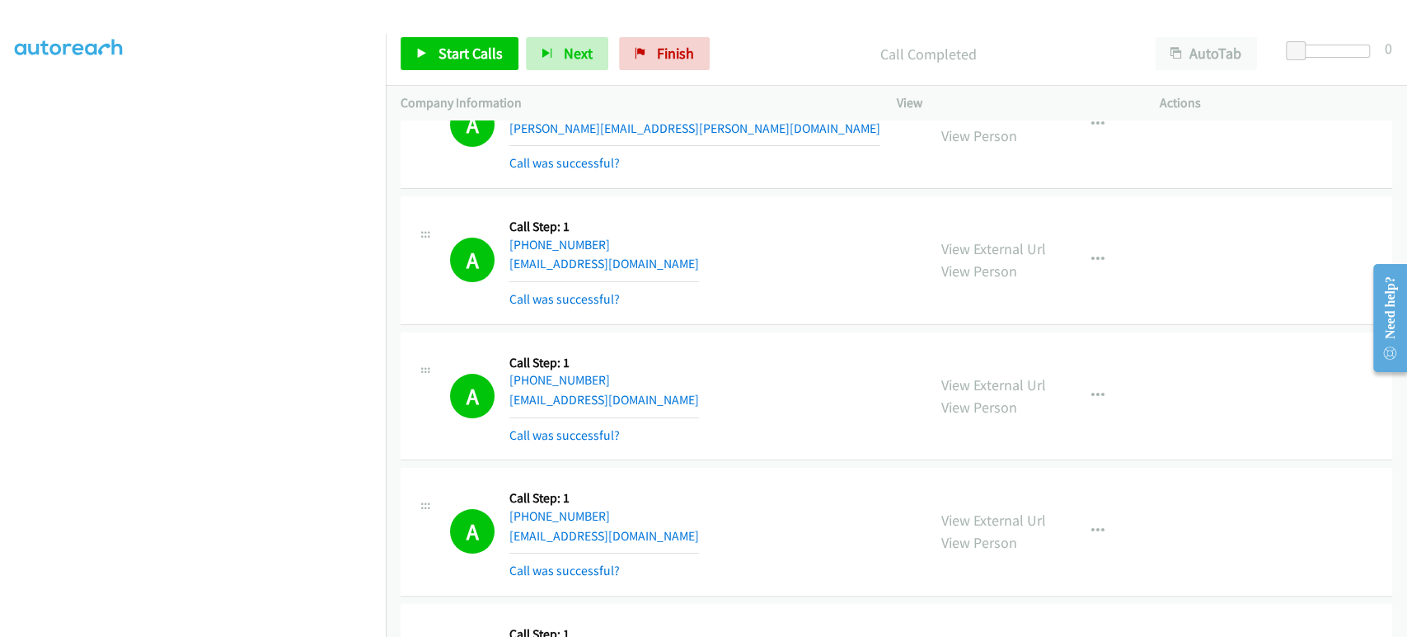
scroll to position [0, 0]
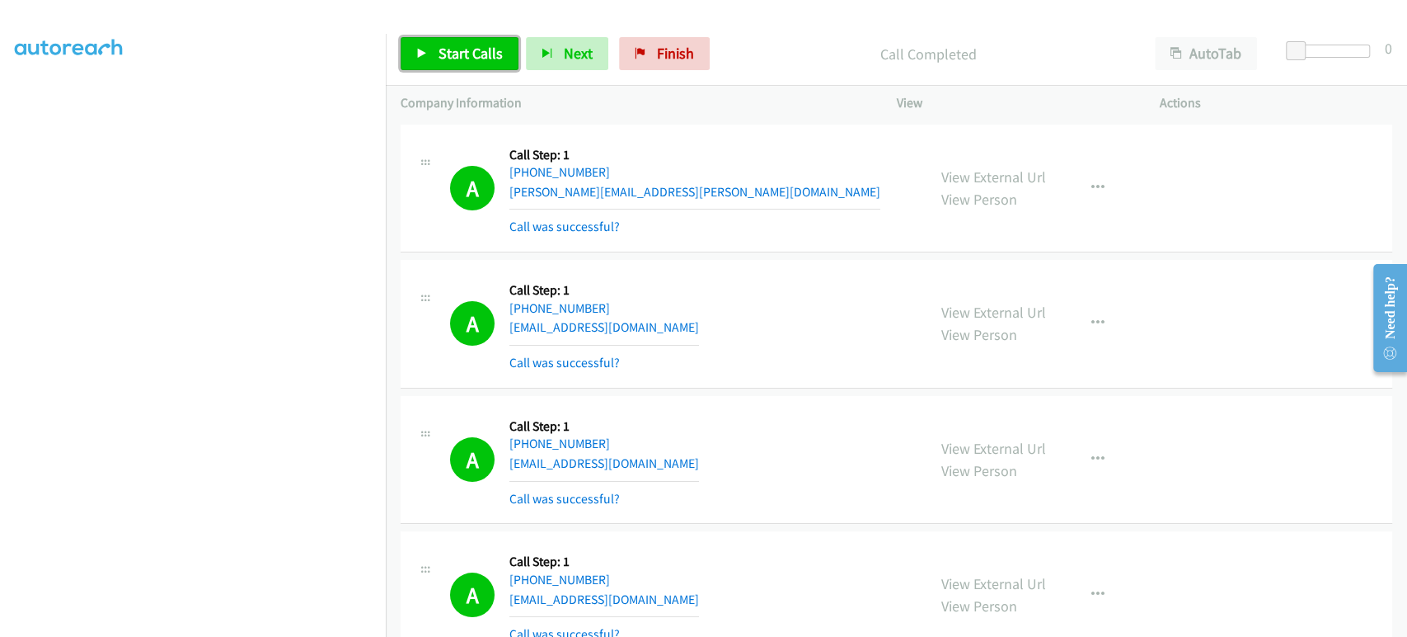
click at [460, 55] on span "Start Calls" at bounding box center [471, 53] width 64 height 19
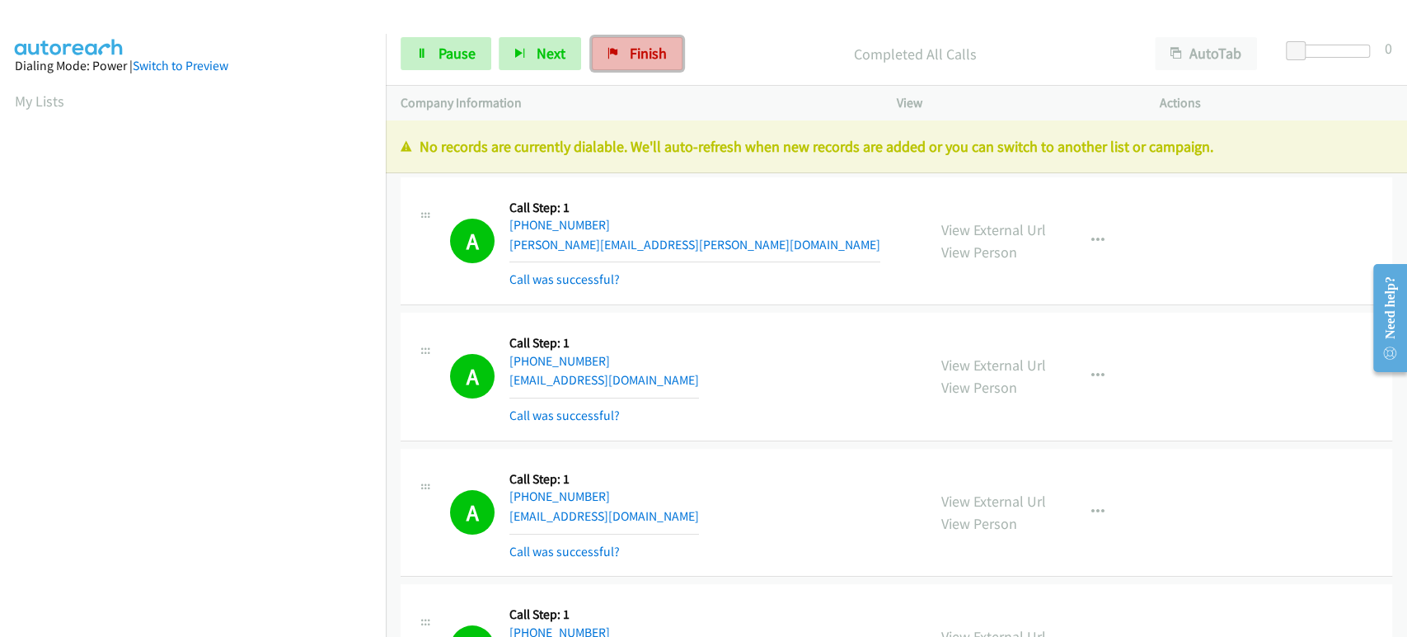
click at [642, 51] on span "Finish" at bounding box center [648, 53] width 37 height 19
